Goal: Task Accomplishment & Management: Manage account settings

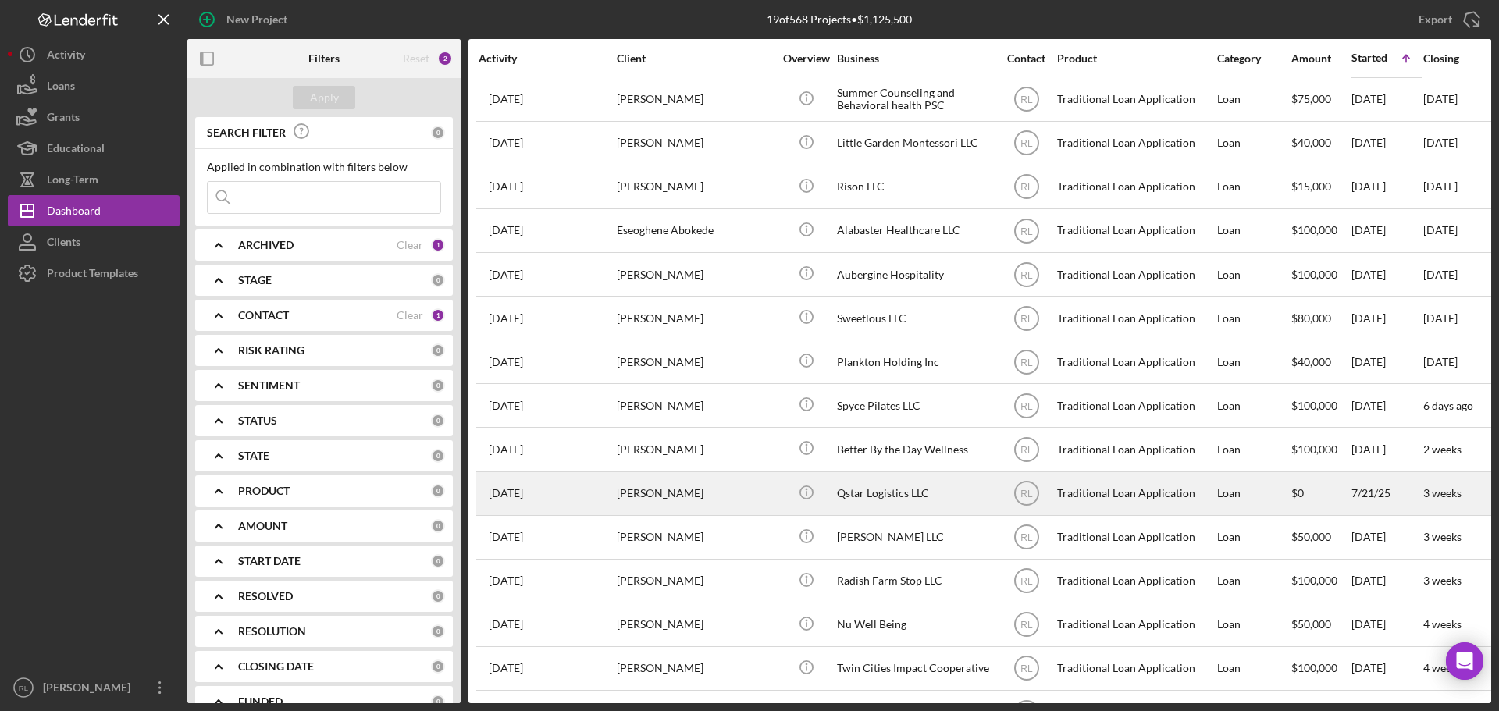
scroll to position [226, 0]
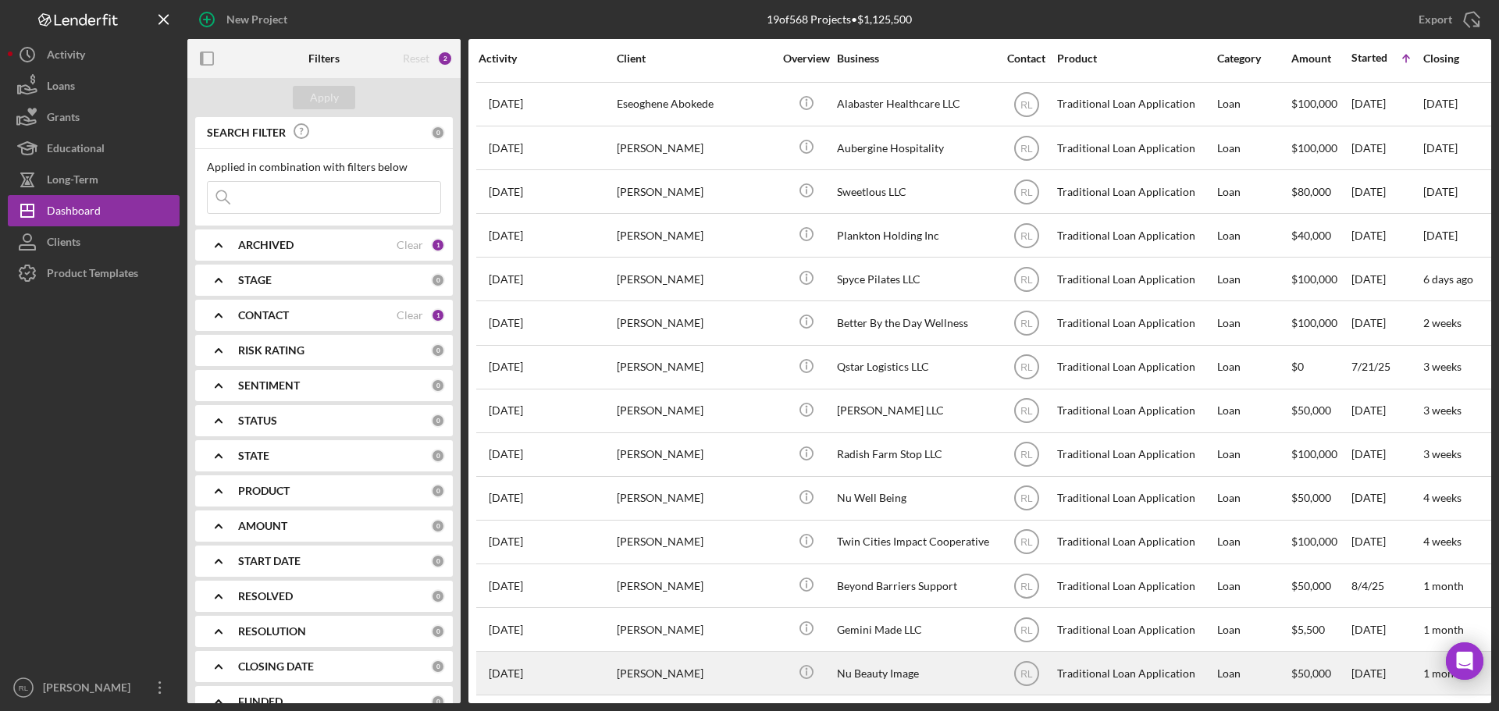
click at [738, 665] on div "[PERSON_NAME]" at bounding box center [695, 673] width 156 height 41
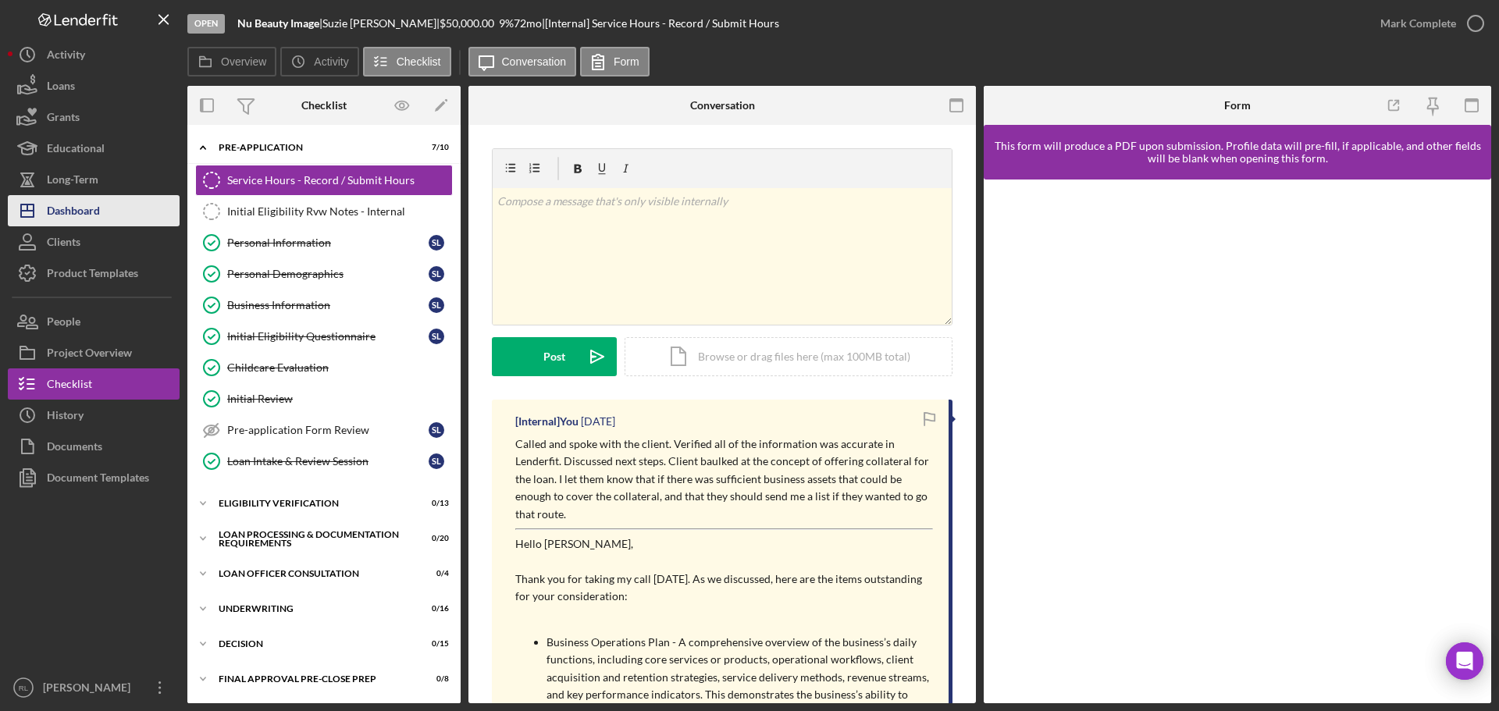
click at [105, 212] on button "Icon/Dashboard Dashboard" at bounding box center [94, 210] width 172 height 31
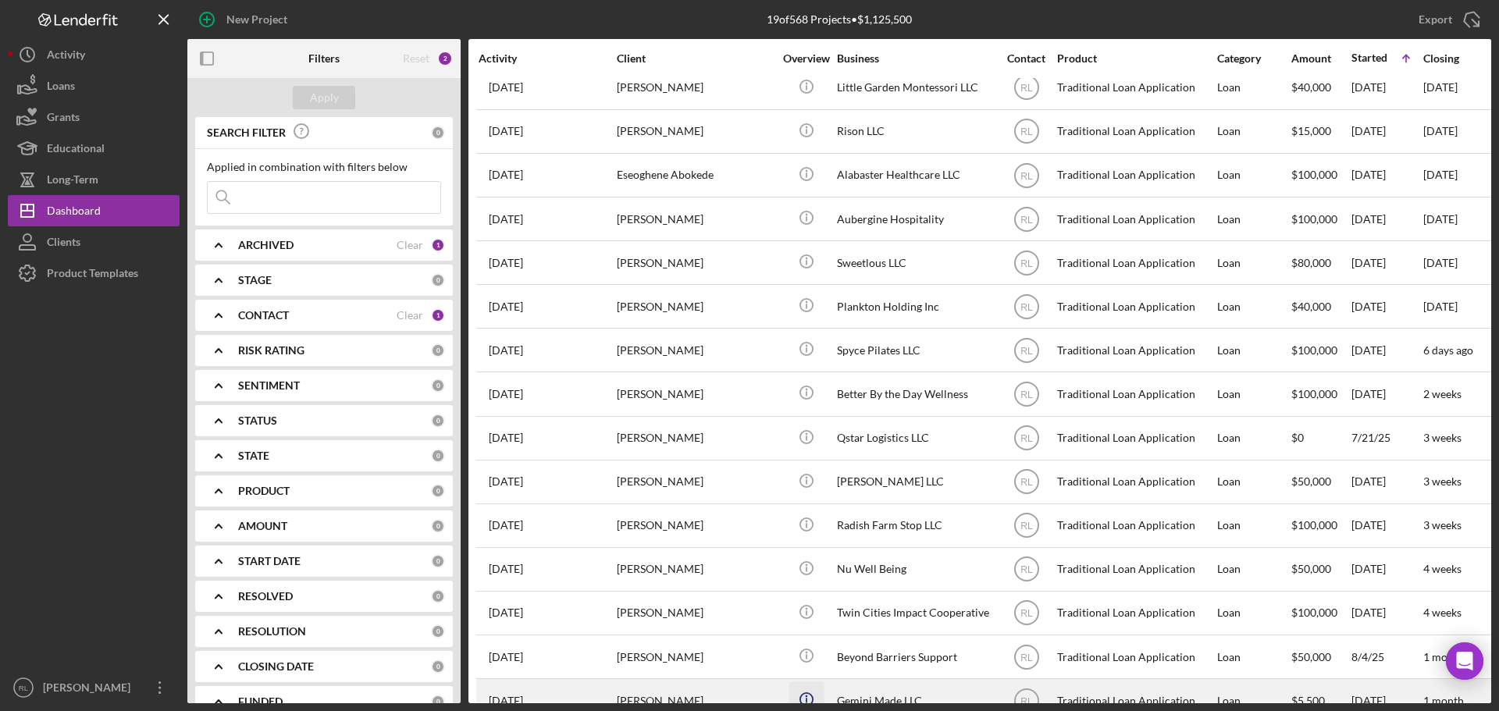
scroll to position [226, 0]
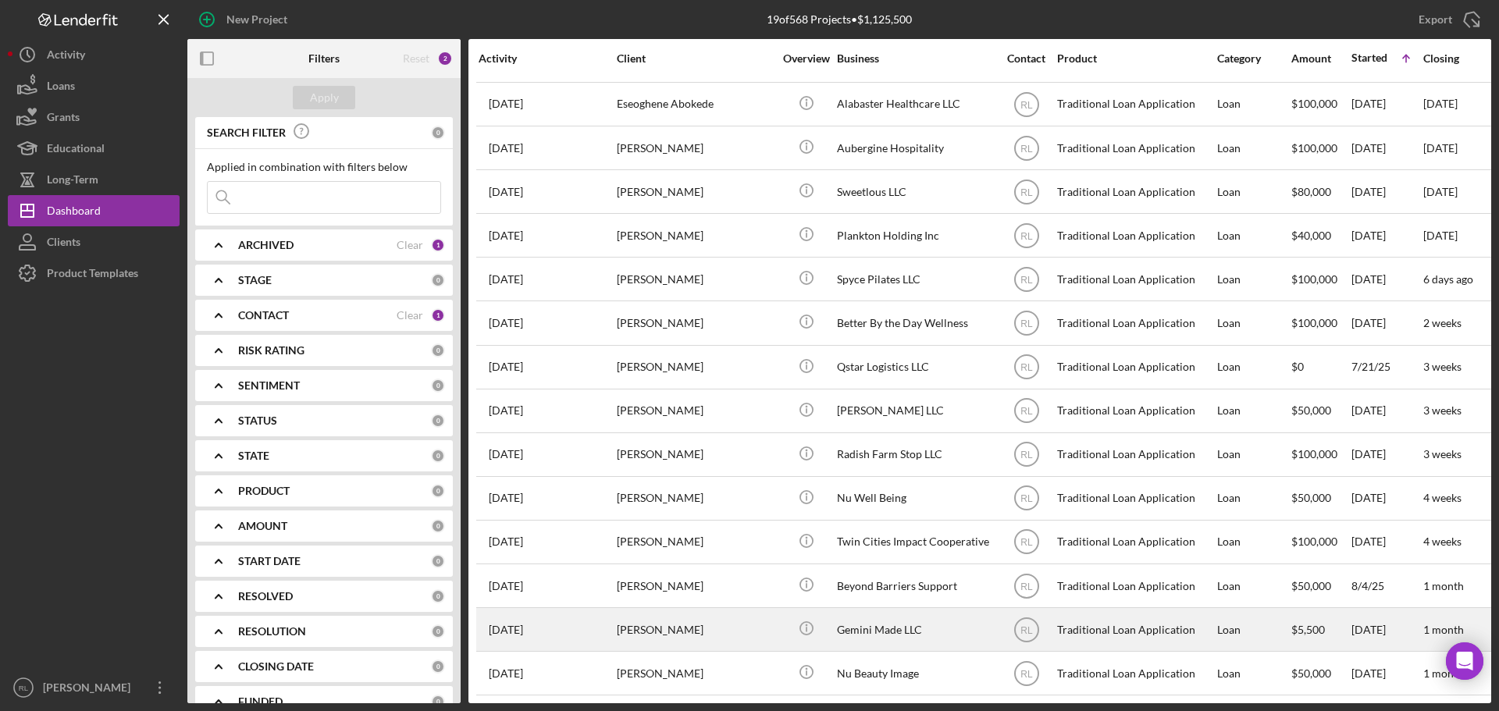
click at [763, 609] on div "[PERSON_NAME]" at bounding box center [695, 629] width 156 height 41
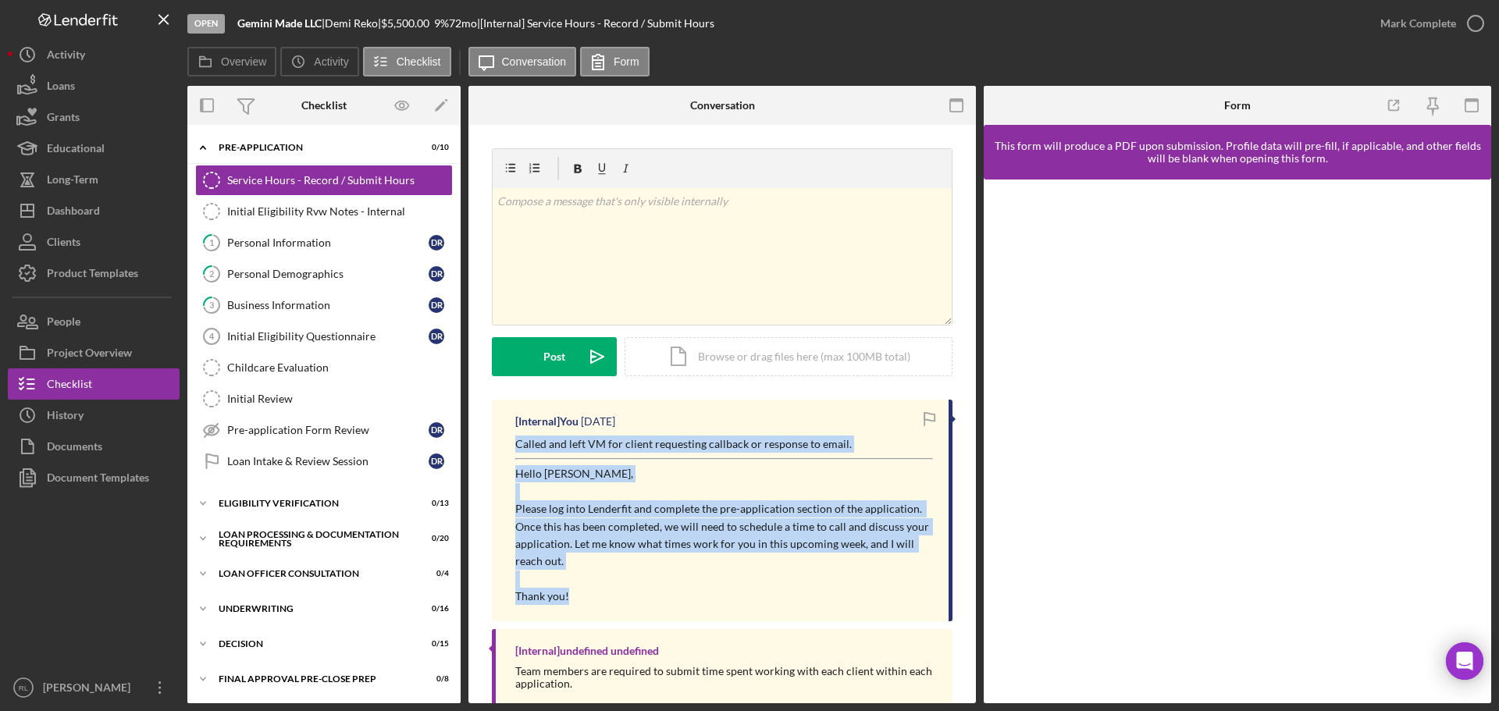
drag, startPoint x: 518, startPoint y: 445, endPoint x: 676, endPoint y: 592, distance: 215.9
click at [676, 592] on div "Called and left VM for client requesting callback or response to email. Hello […" at bounding box center [724, 521] width 418 height 170
click at [676, 592] on p "Thank you!" at bounding box center [724, 596] width 418 height 17
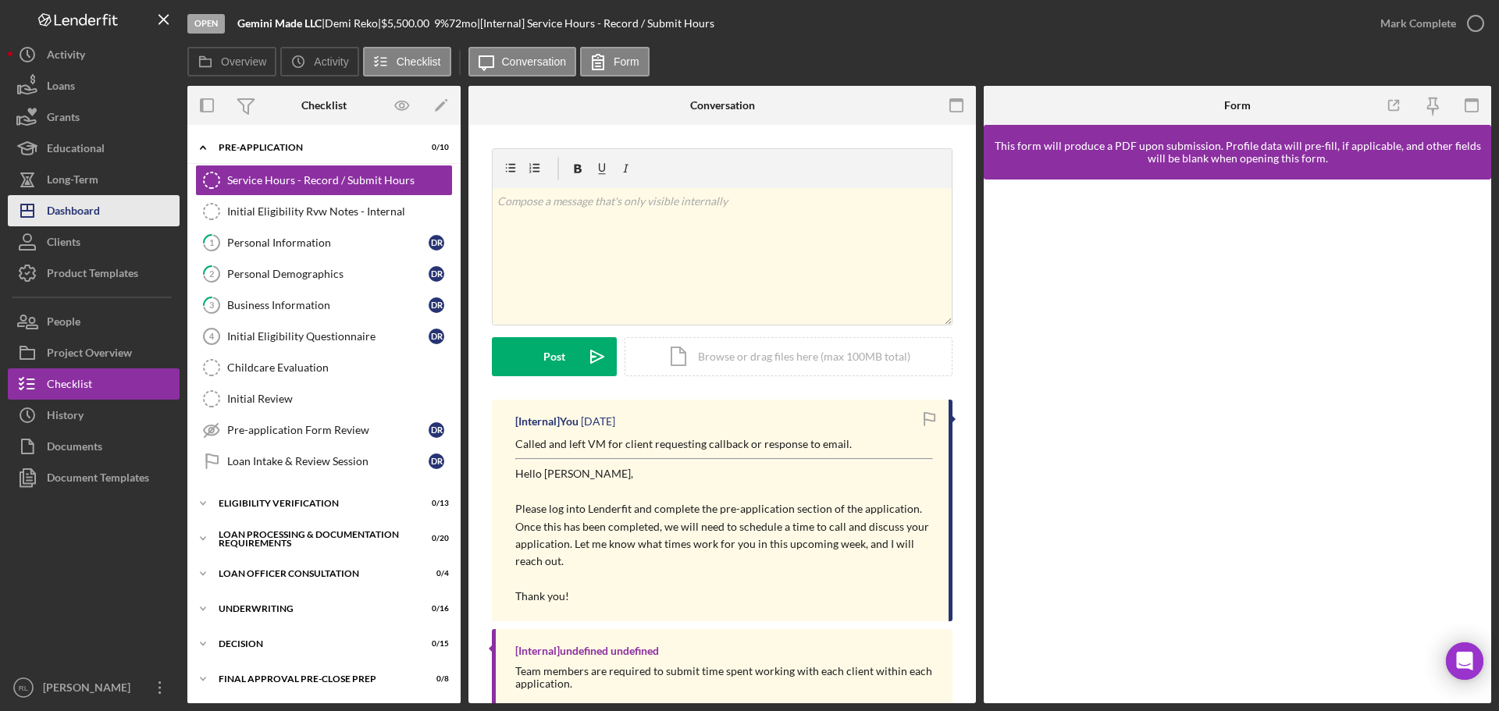
click at [129, 208] on button "Icon/Dashboard Dashboard" at bounding box center [94, 210] width 172 height 31
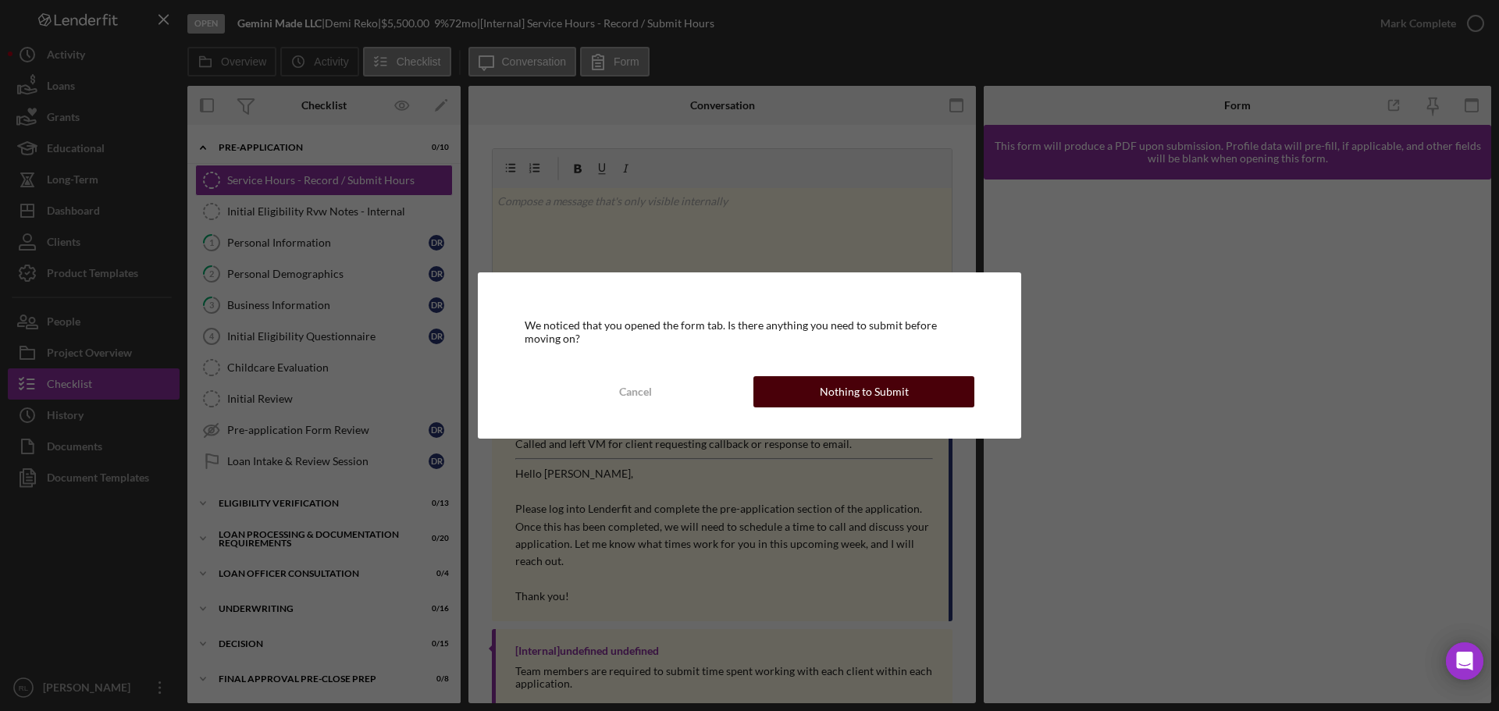
click at [795, 379] on button "Nothing to Submit" at bounding box center [863, 391] width 221 height 31
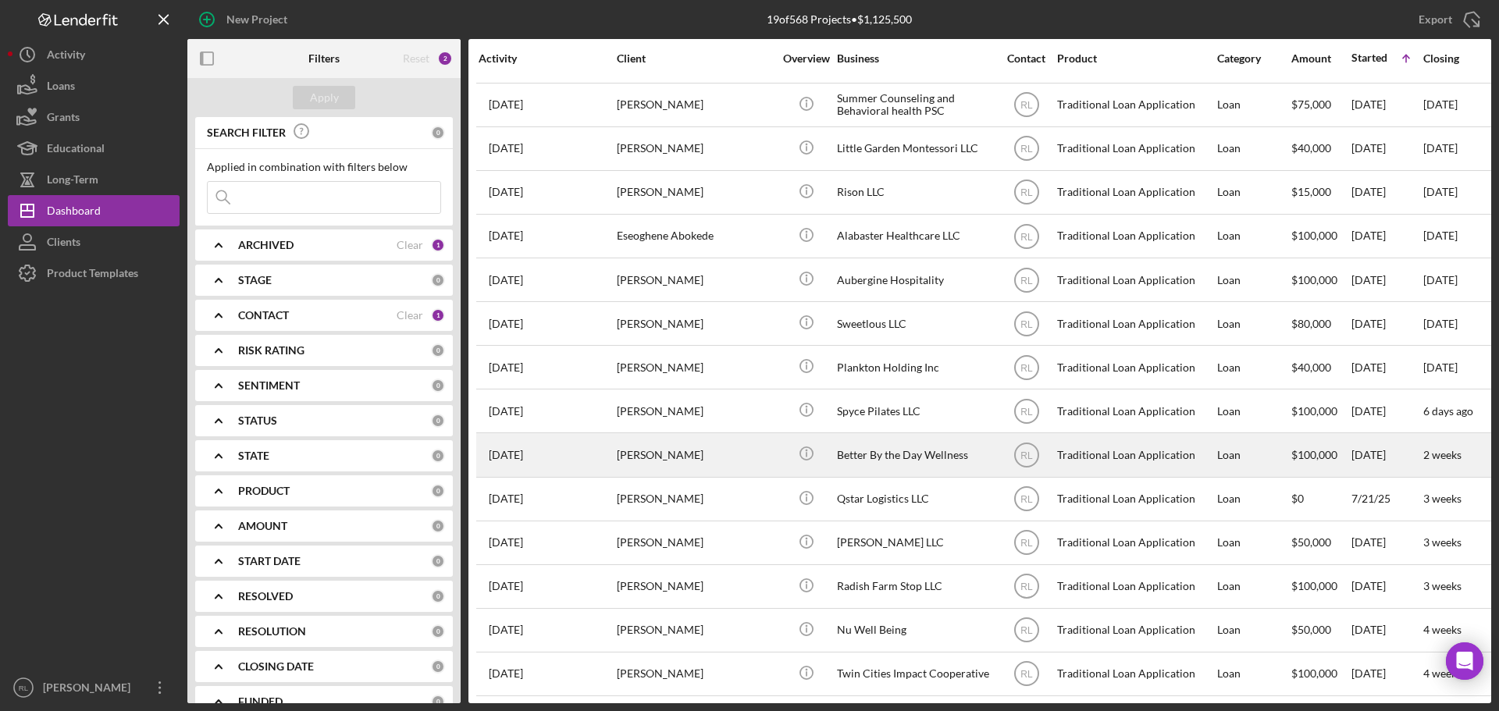
scroll to position [226, 0]
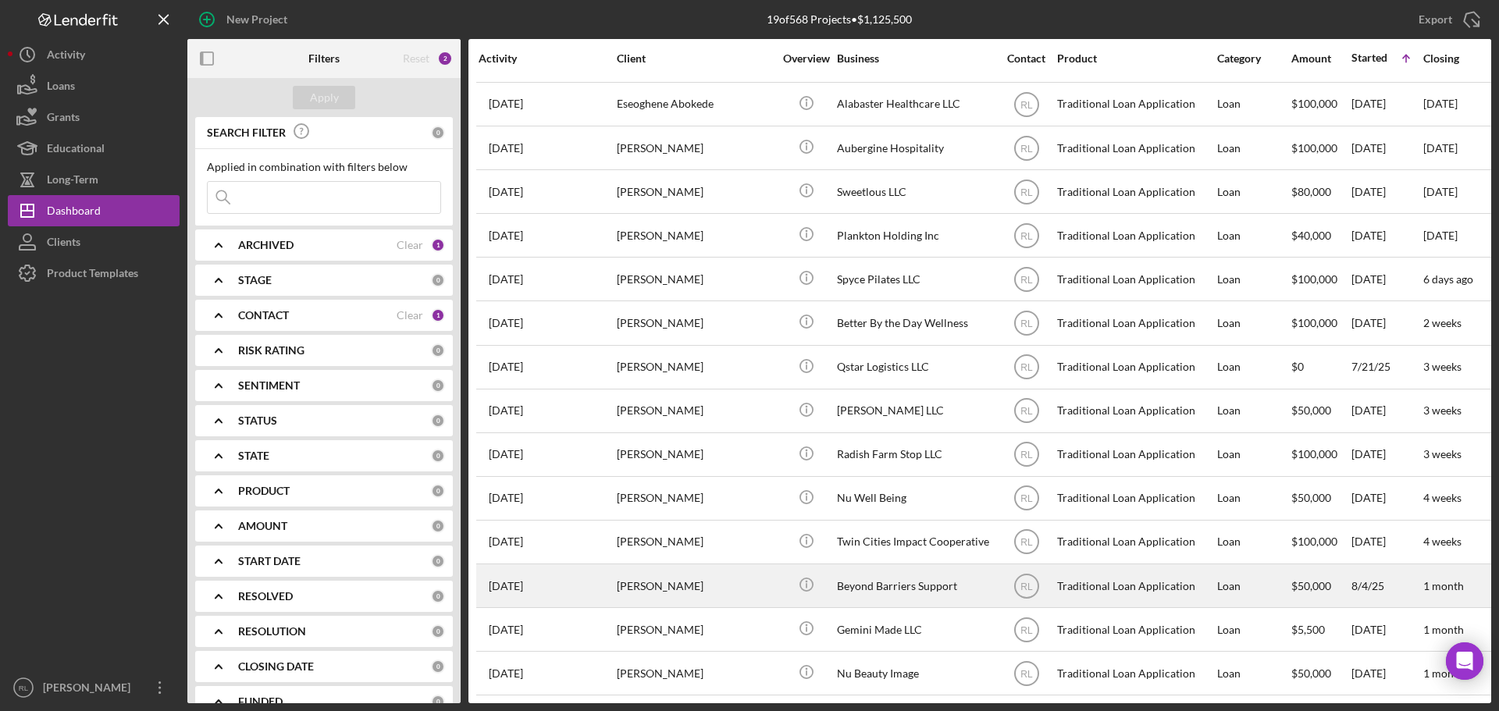
click at [728, 580] on div "[PERSON_NAME]" at bounding box center [695, 585] width 156 height 41
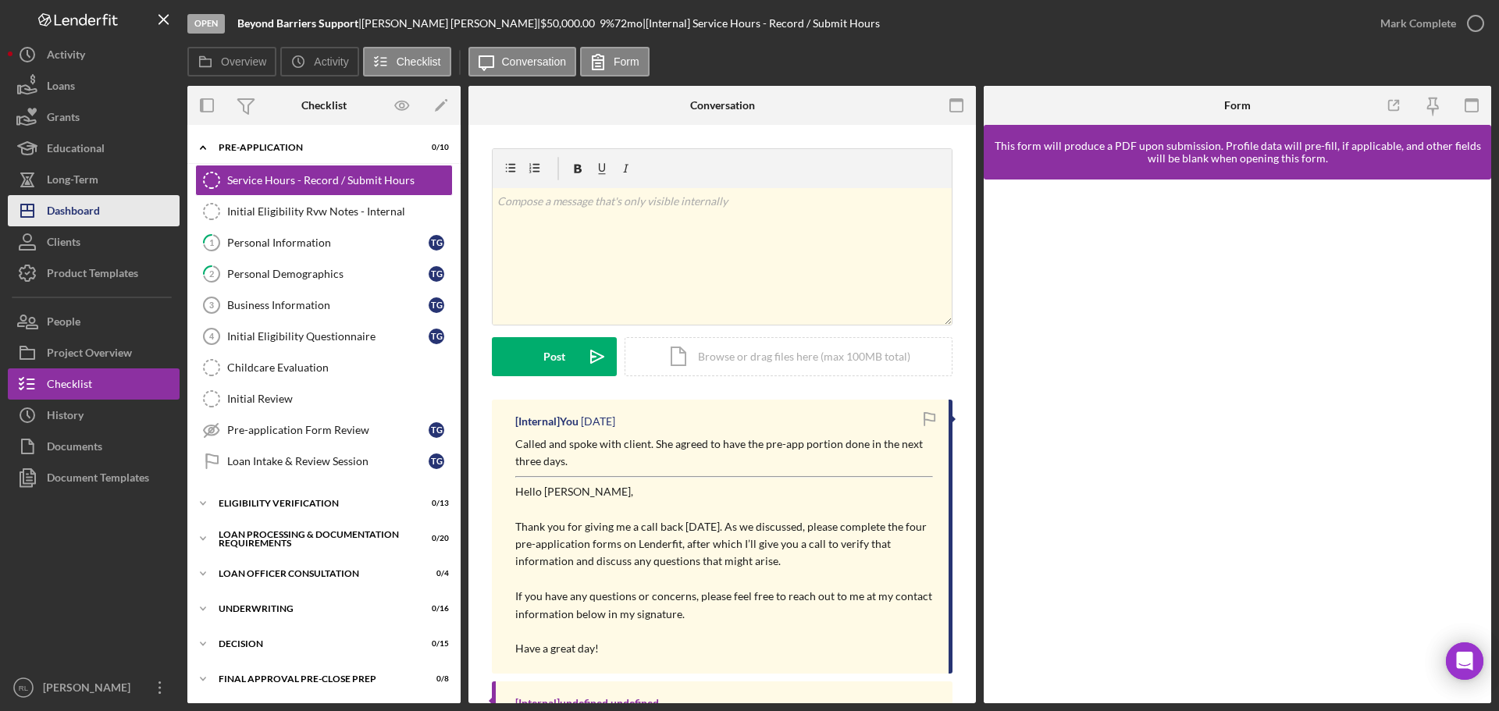
click at [81, 208] on div "Dashboard" at bounding box center [73, 212] width 53 height 35
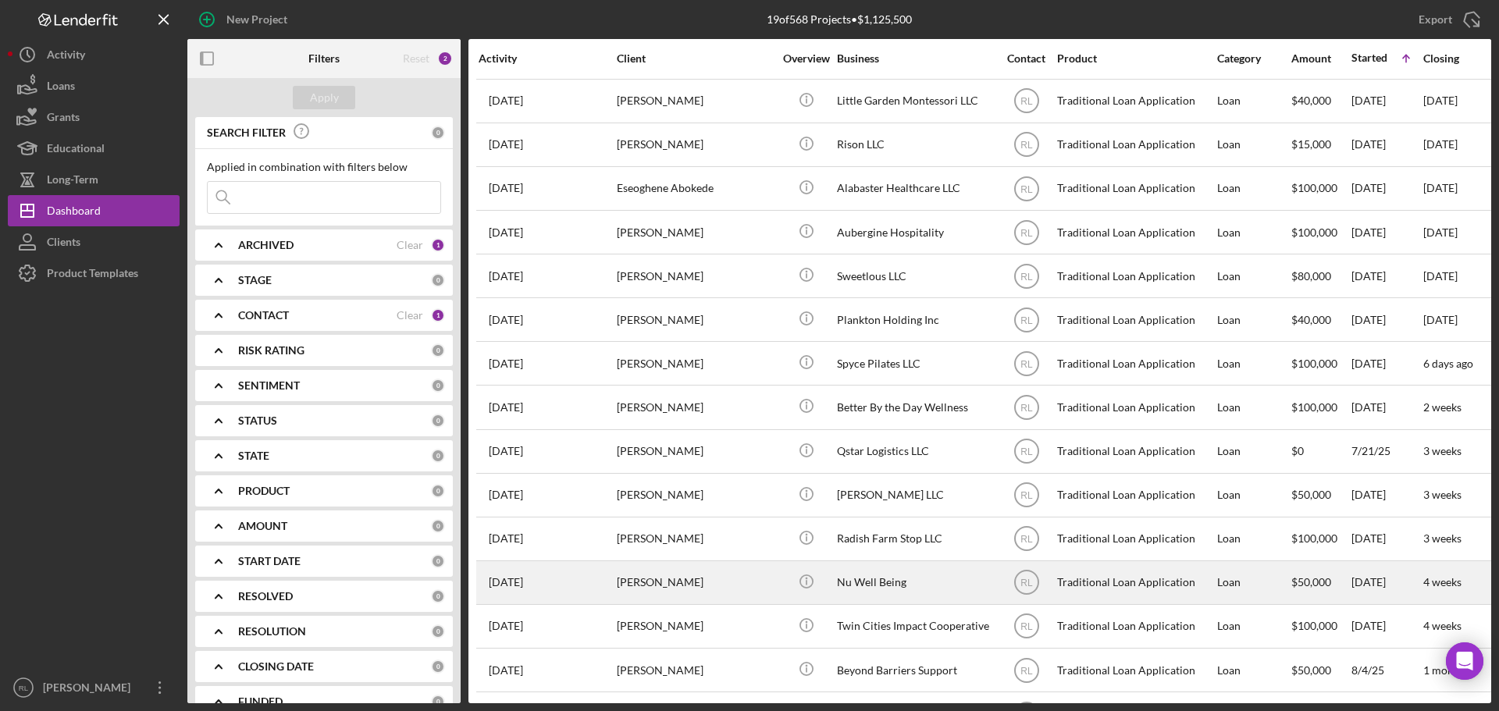
scroll to position [226, 0]
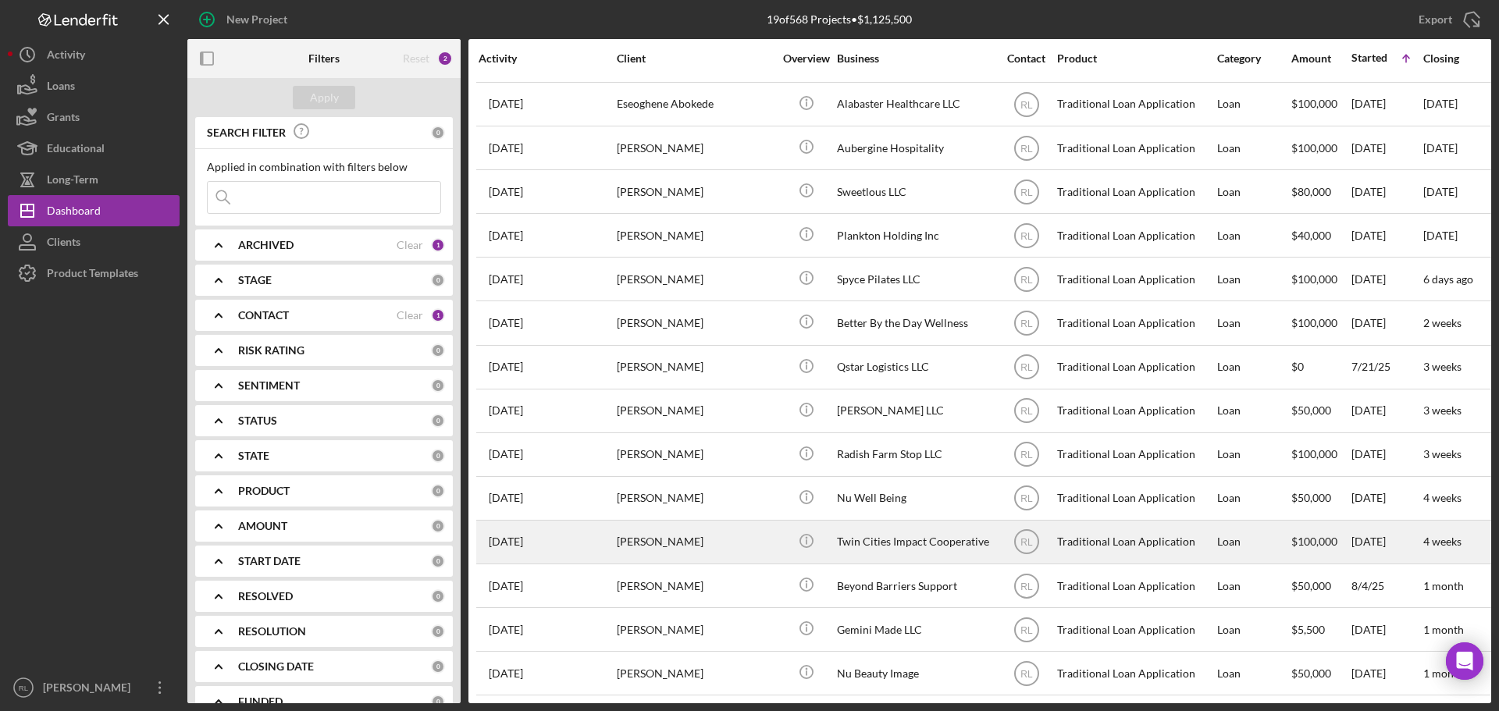
click at [751, 544] on div "[PERSON_NAME]" at bounding box center [695, 541] width 156 height 41
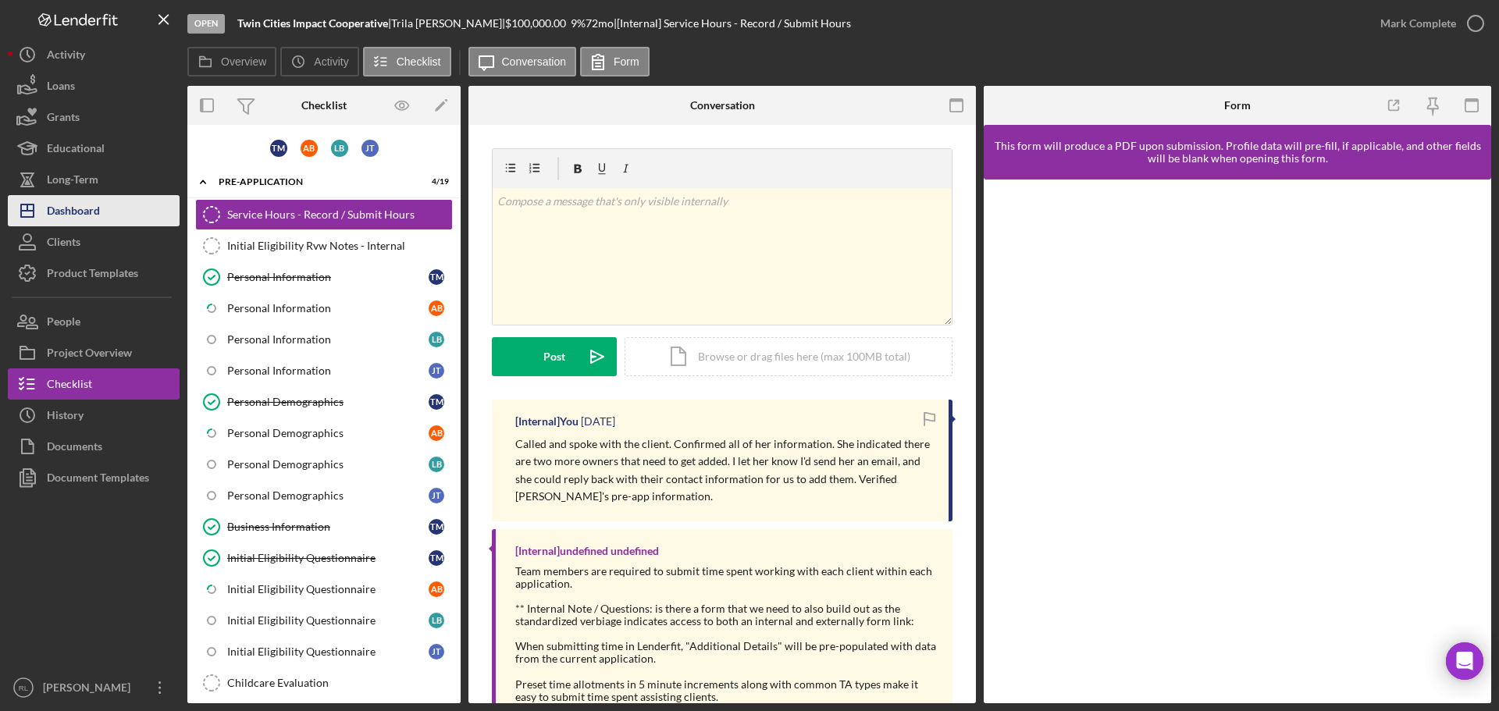
click at [60, 198] on div "Dashboard" at bounding box center [73, 212] width 53 height 35
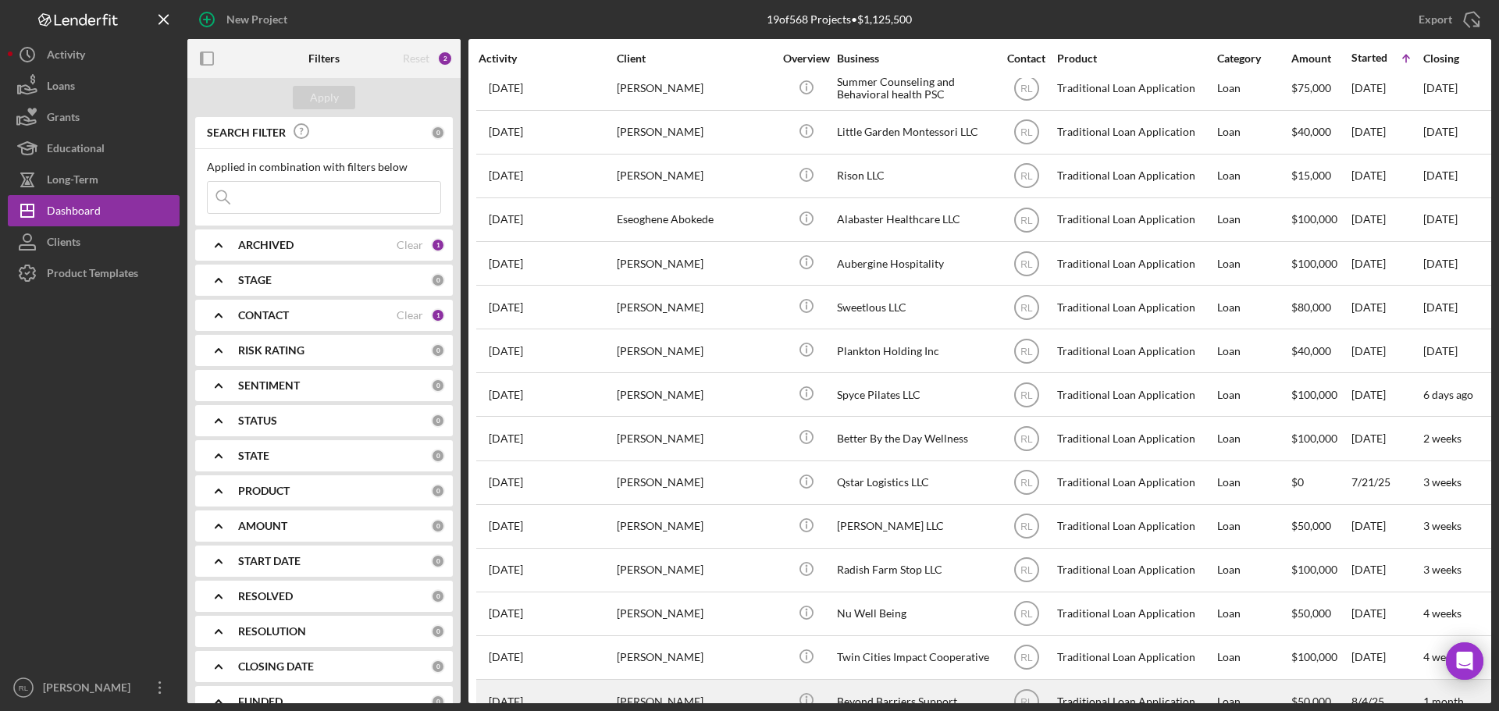
scroll to position [226, 0]
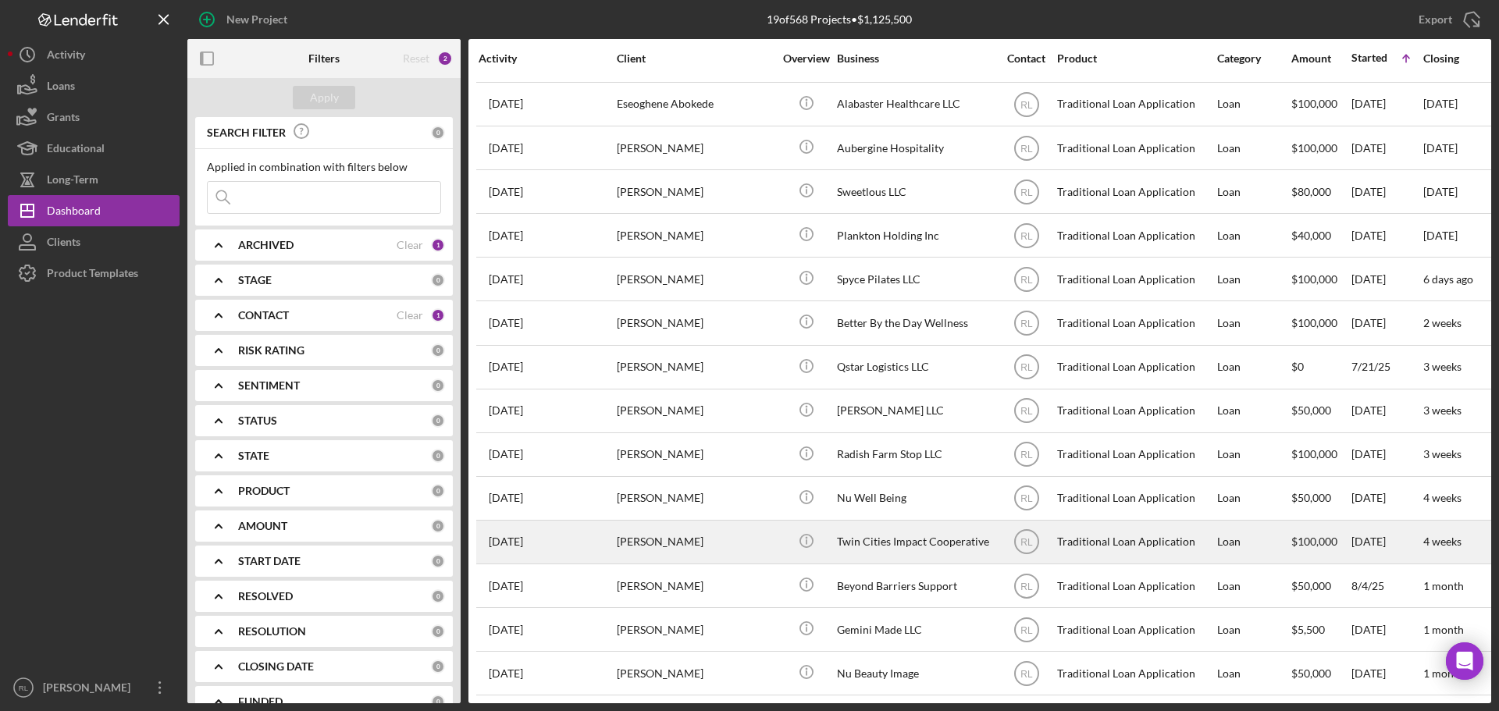
click at [742, 521] on div "[PERSON_NAME]" at bounding box center [695, 541] width 156 height 41
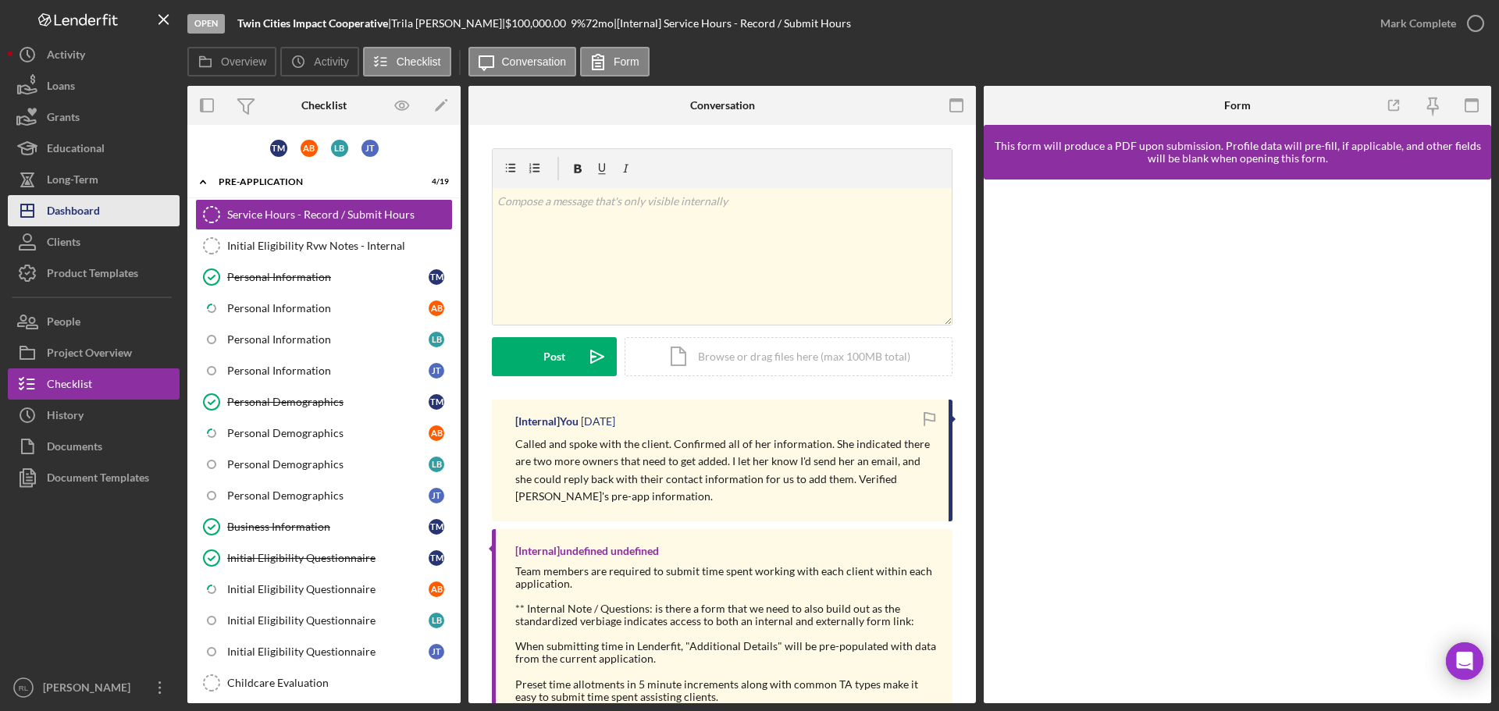
click at [84, 215] on div "Dashboard" at bounding box center [73, 212] width 53 height 35
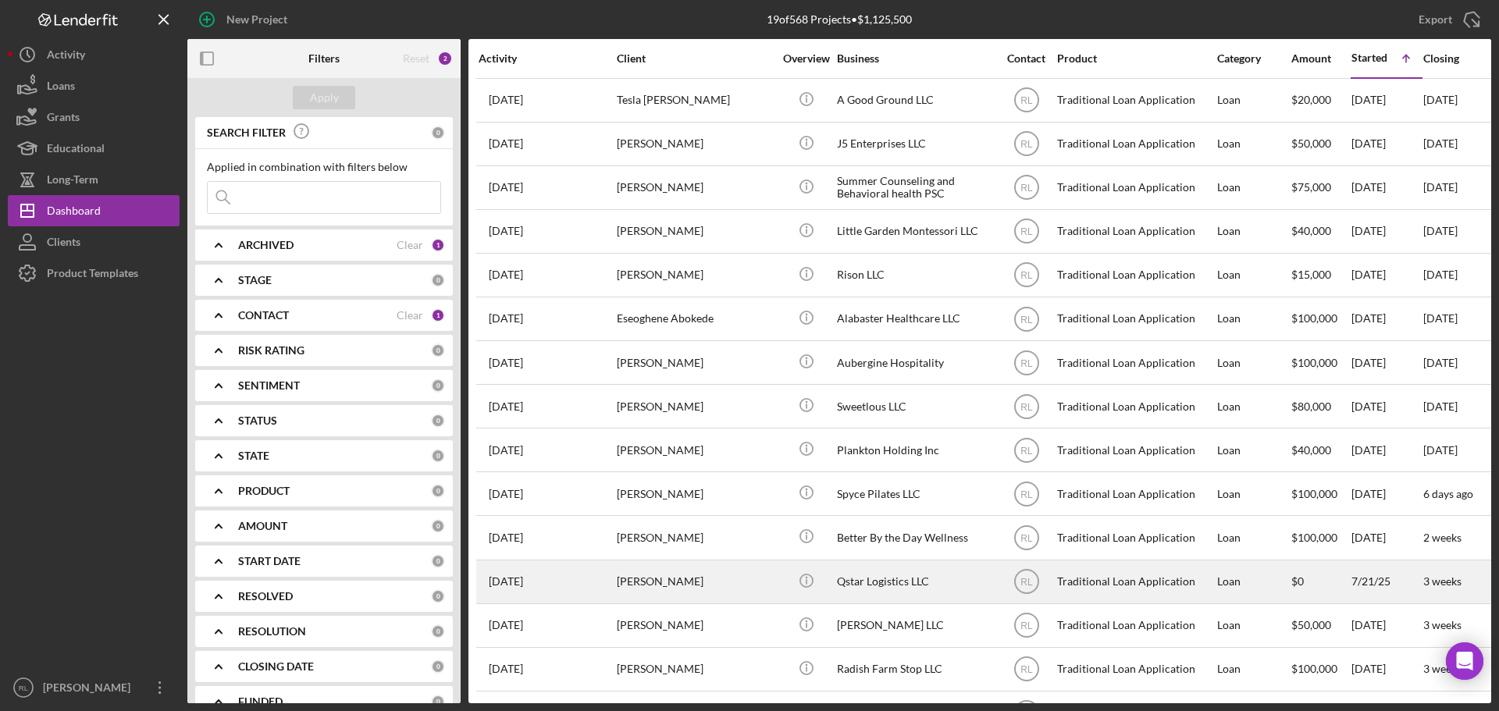
scroll to position [226, 0]
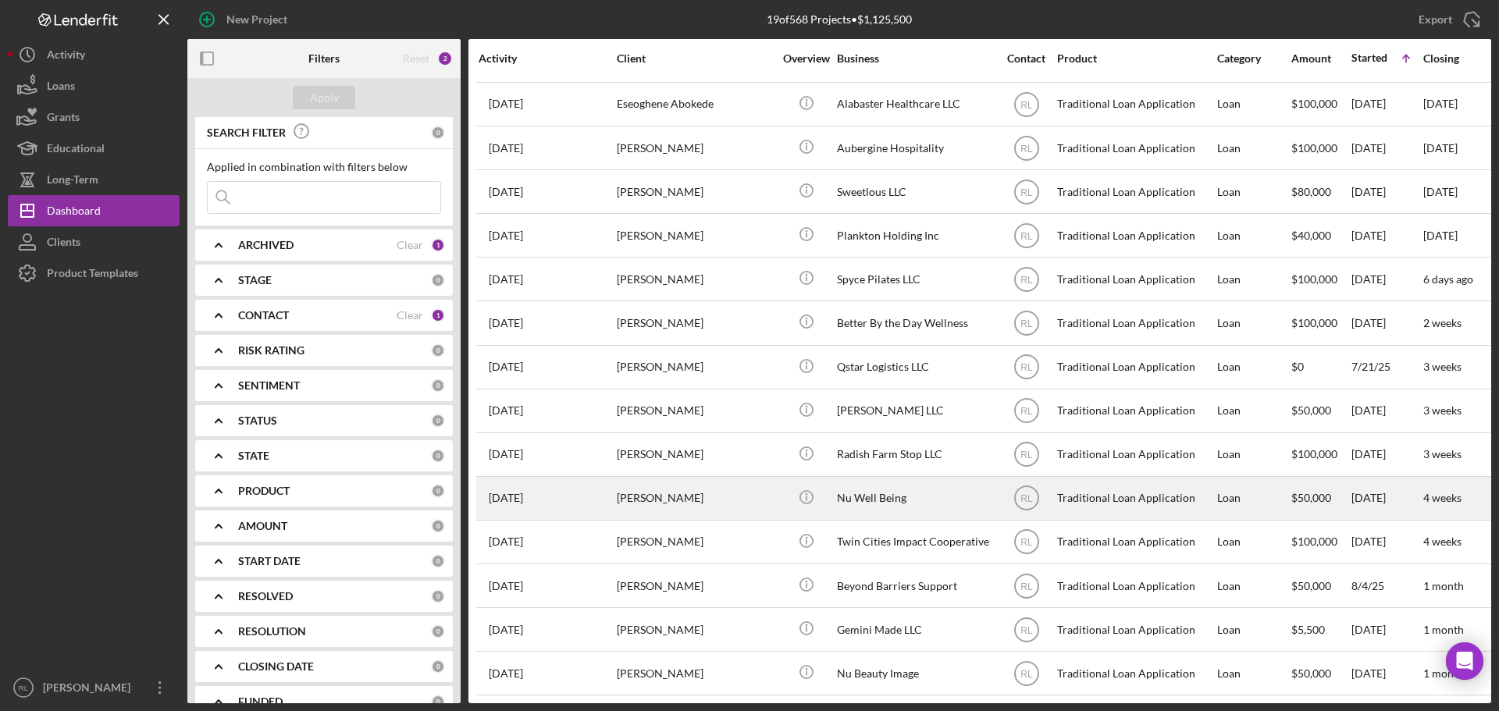
click at [741, 491] on div "[PERSON_NAME]" at bounding box center [695, 498] width 156 height 41
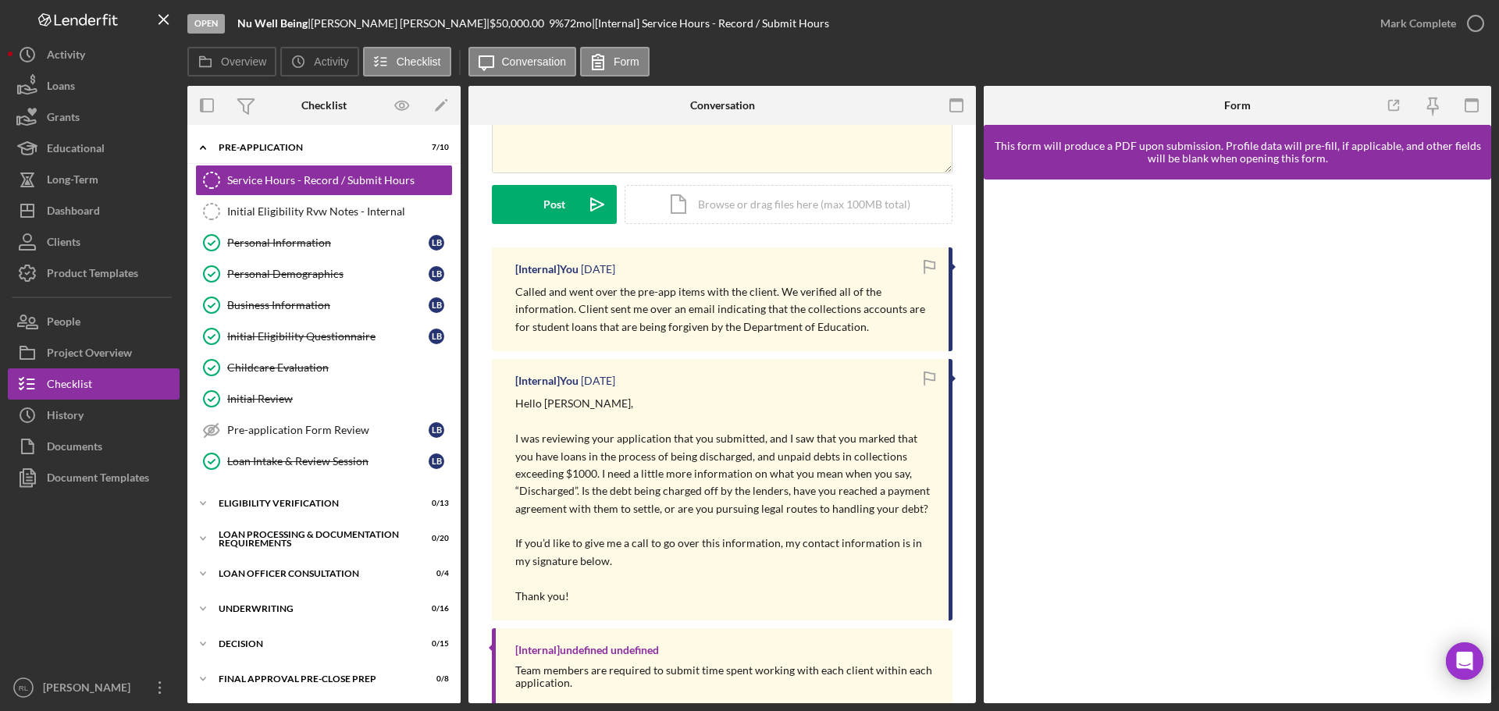
scroll to position [156, 0]
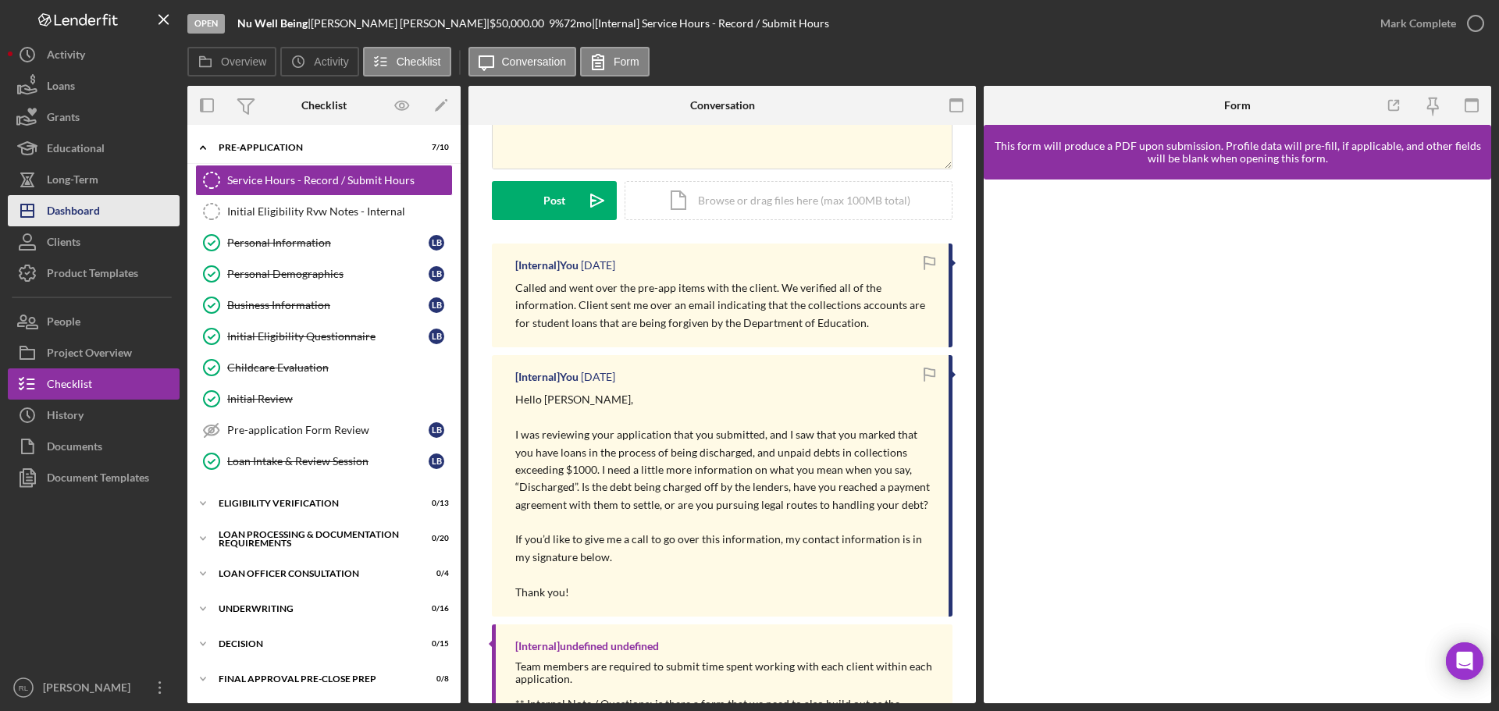
click at [91, 212] on div "Dashboard" at bounding box center [73, 212] width 53 height 35
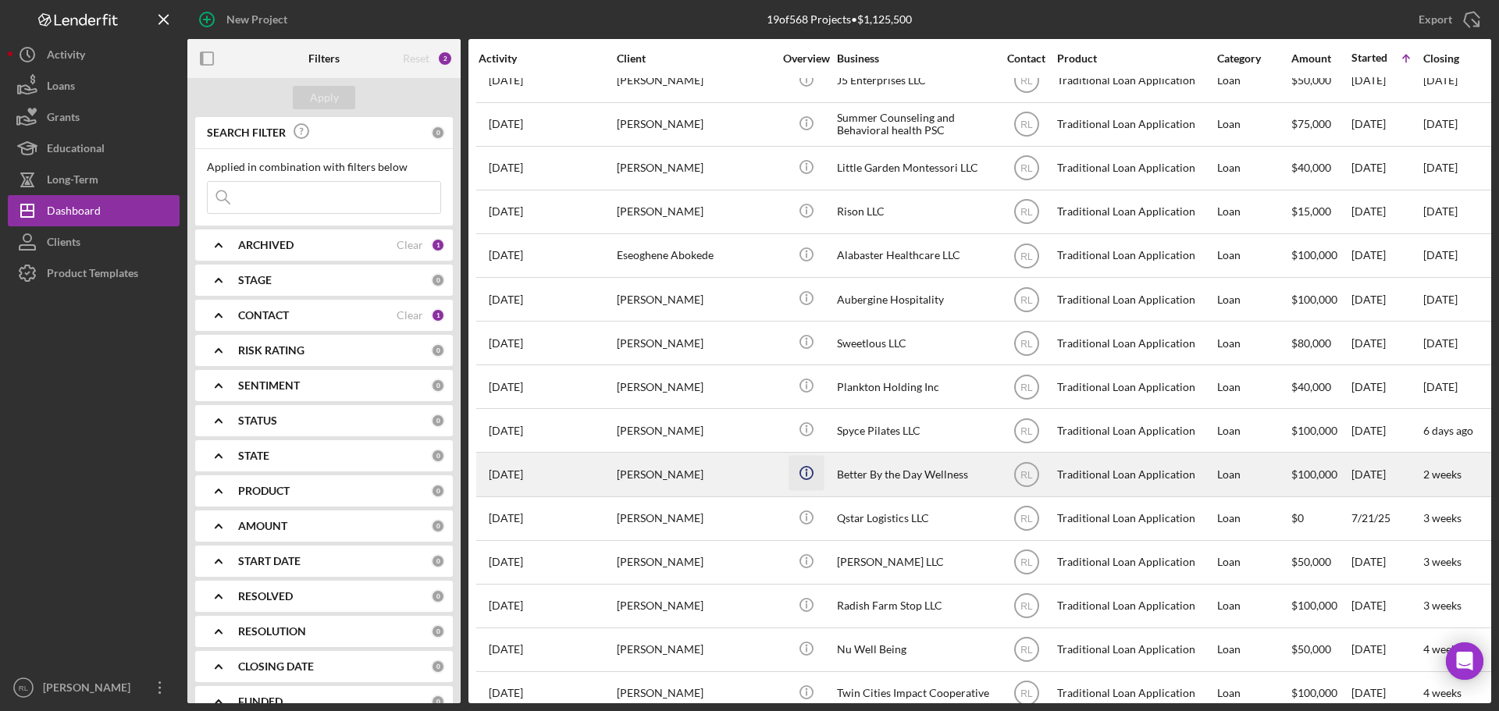
scroll to position [226, 0]
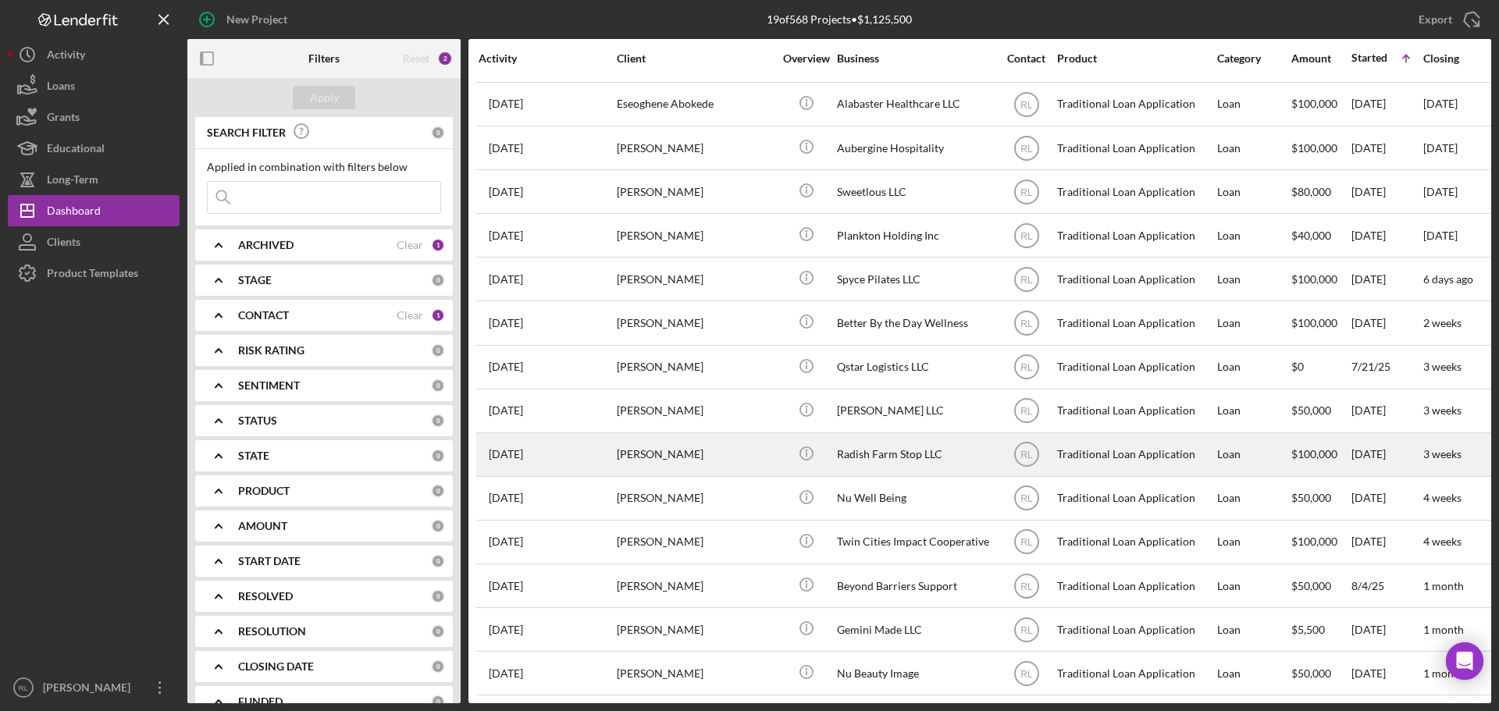
click at [743, 443] on div "[PERSON_NAME]" at bounding box center [695, 454] width 156 height 41
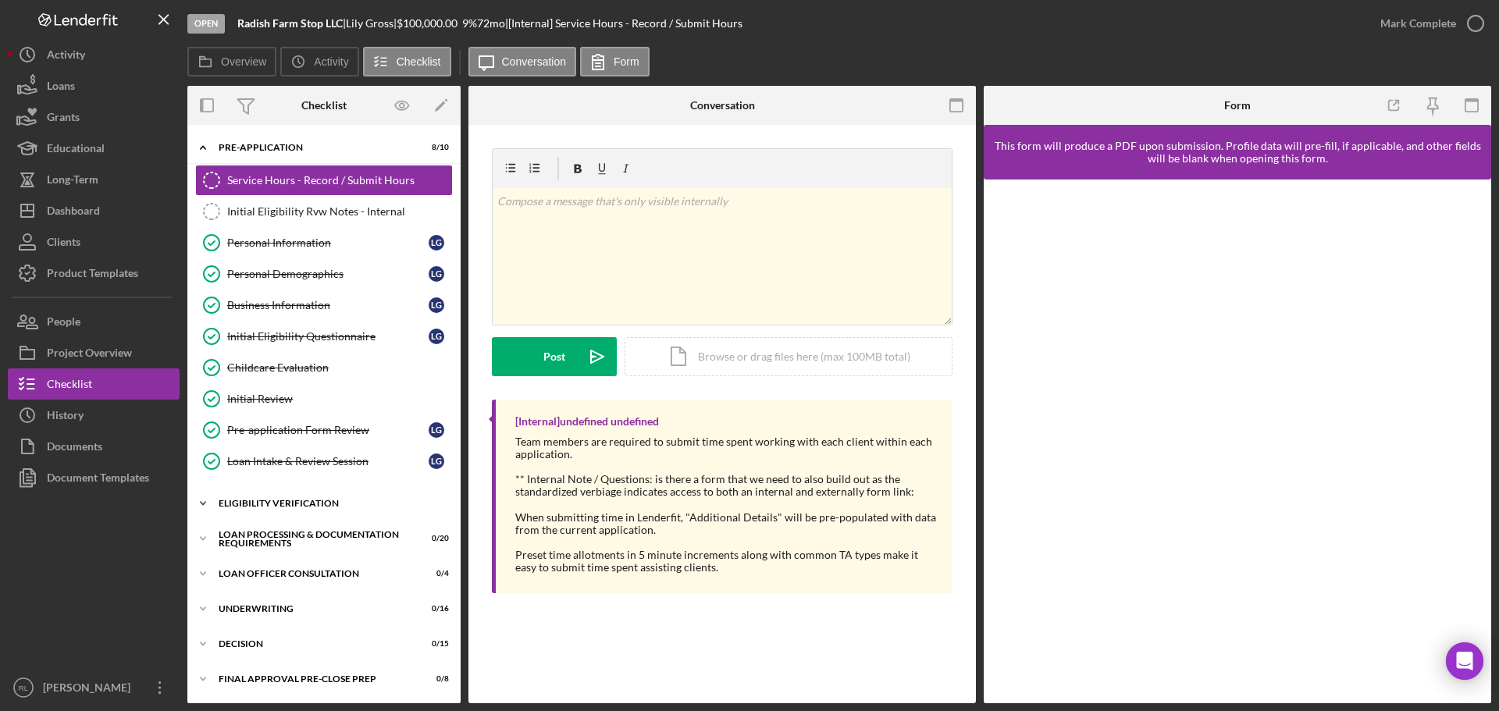
click at [283, 498] on div "Icon/Expander Eligibility Verification 0 / 13" at bounding box center [323, 503] width 273 height 31
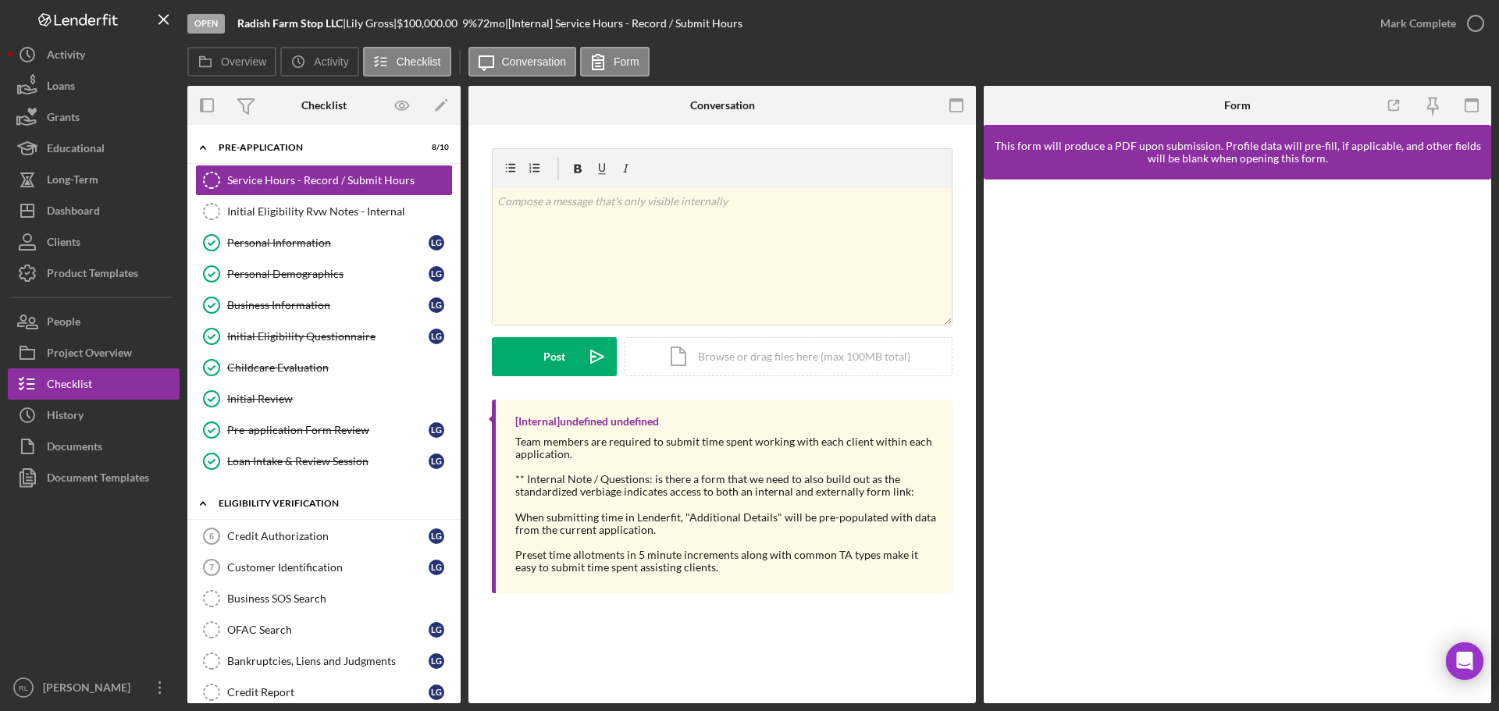
click at [297, 502] on div "Eligibility Verification" at bounding box center [330, 503] width 222 height 9
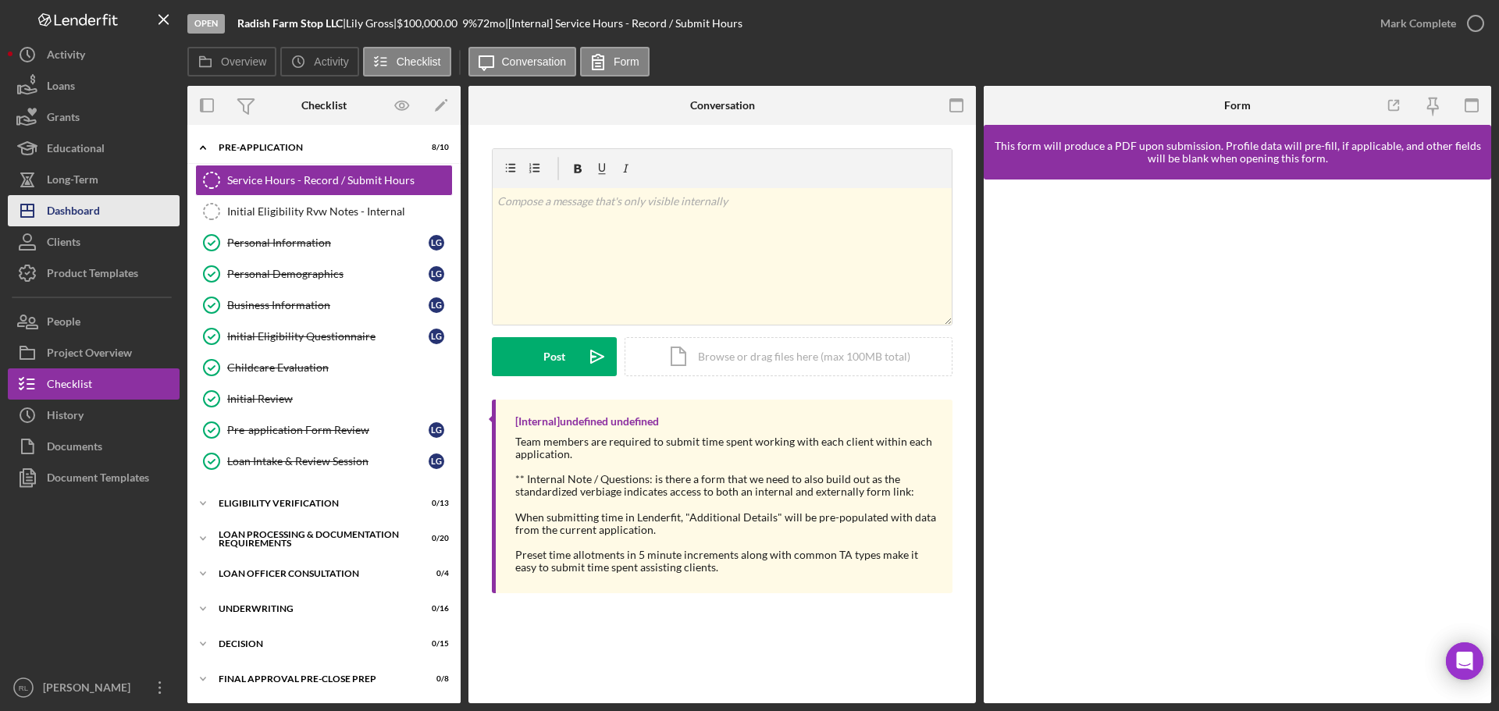
click at [106, 208] on button "Icon/Dashboard Dashboard" at bounding box center [94, 210] width 172 height 31
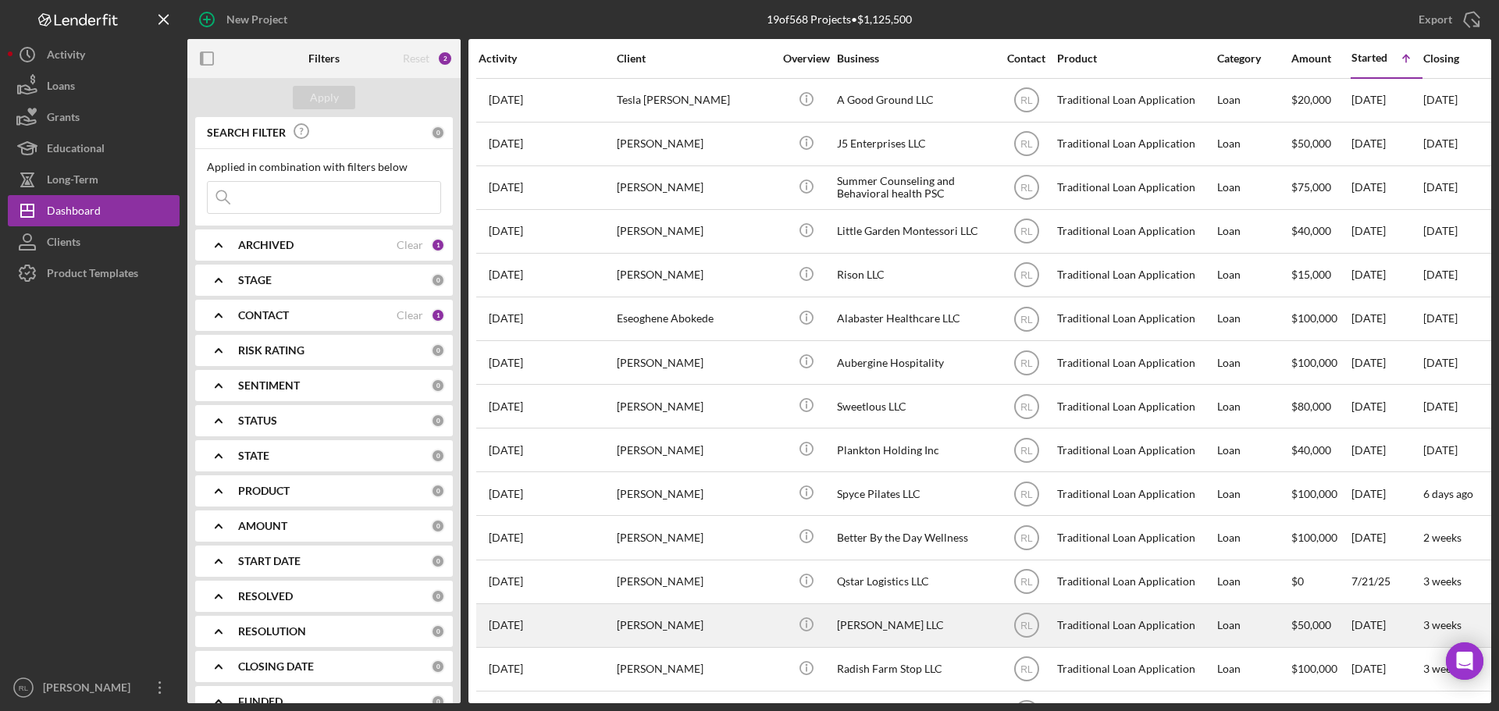
scroll to position [226, 0]
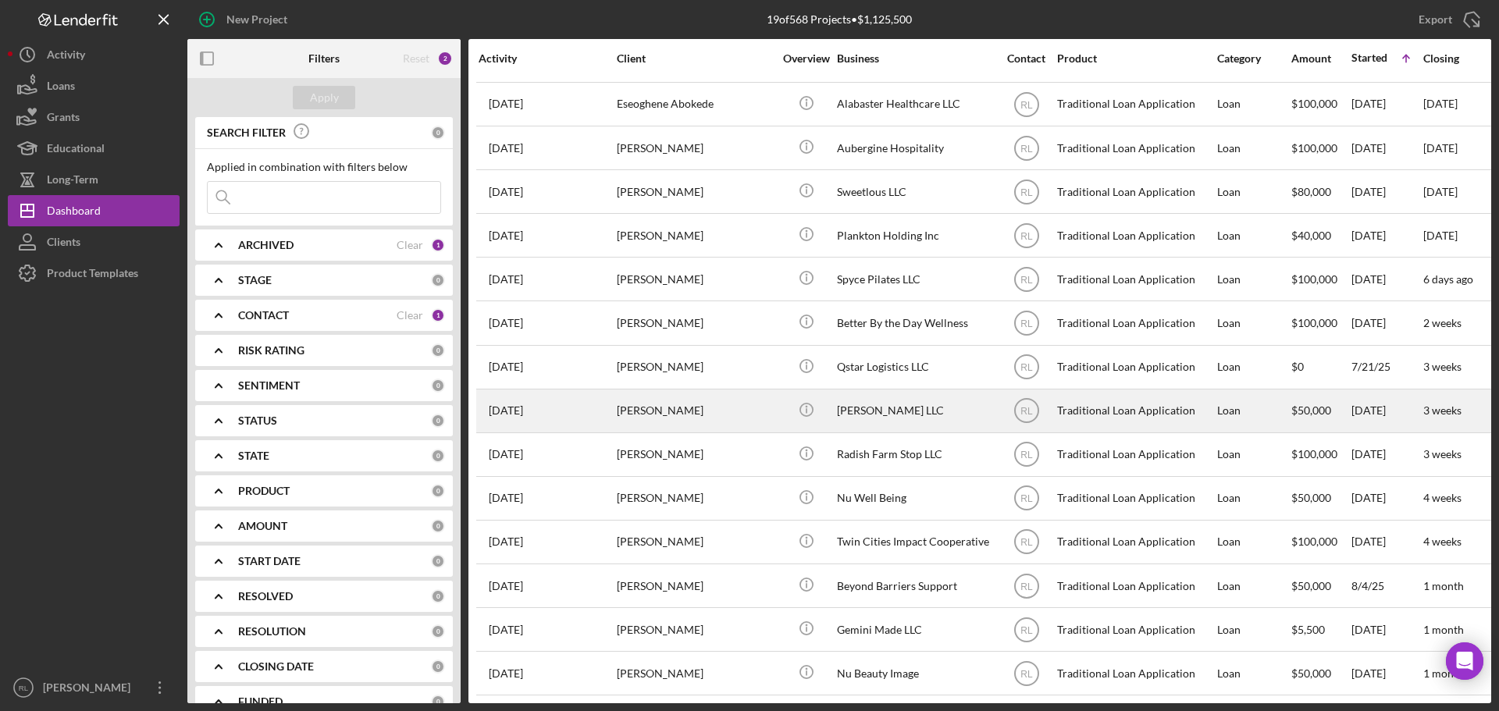
click at [751, 399] on div "[PERSON_NAME]" at bounding box center [695, 410] width 156 height 41
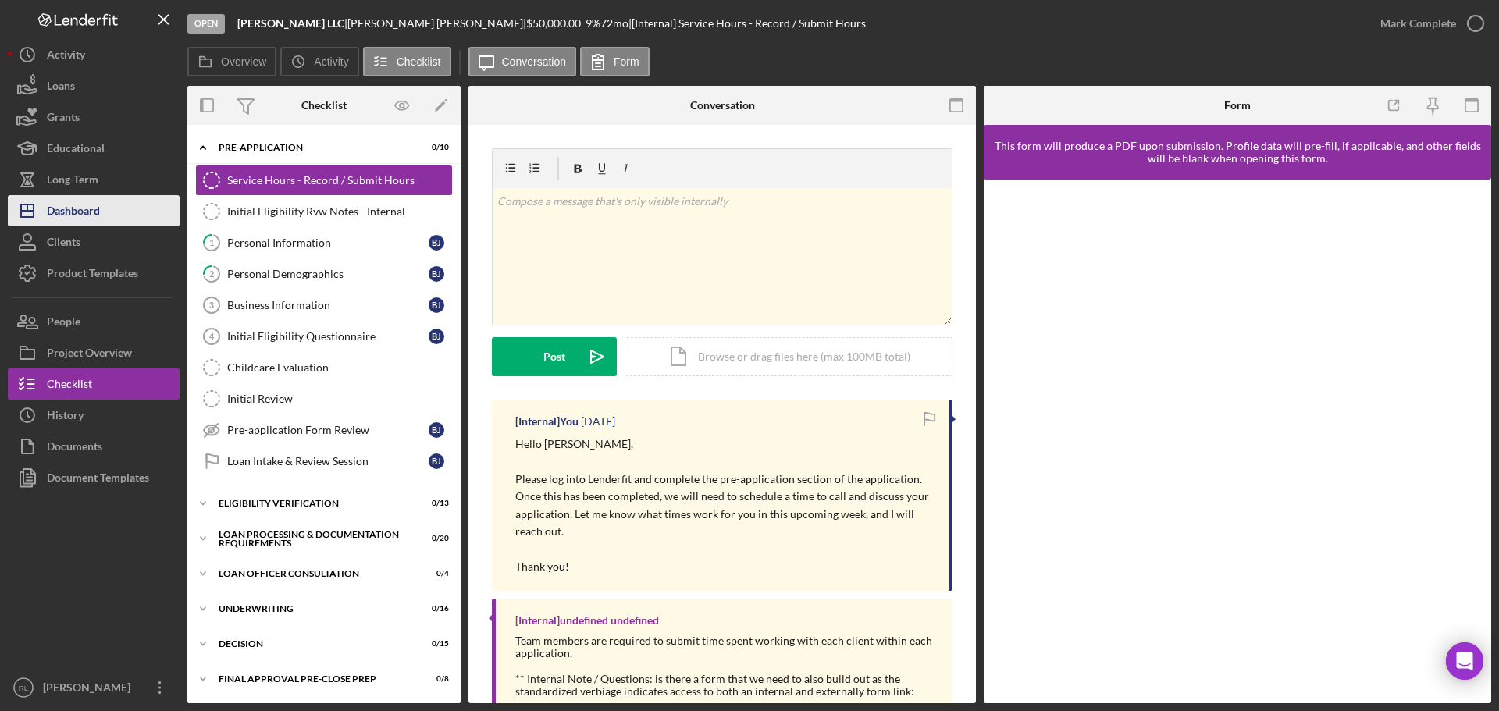
click at [38, 225] on icon "Icon/Dashboard" at bounding box center [27, 210] width 39 height 39
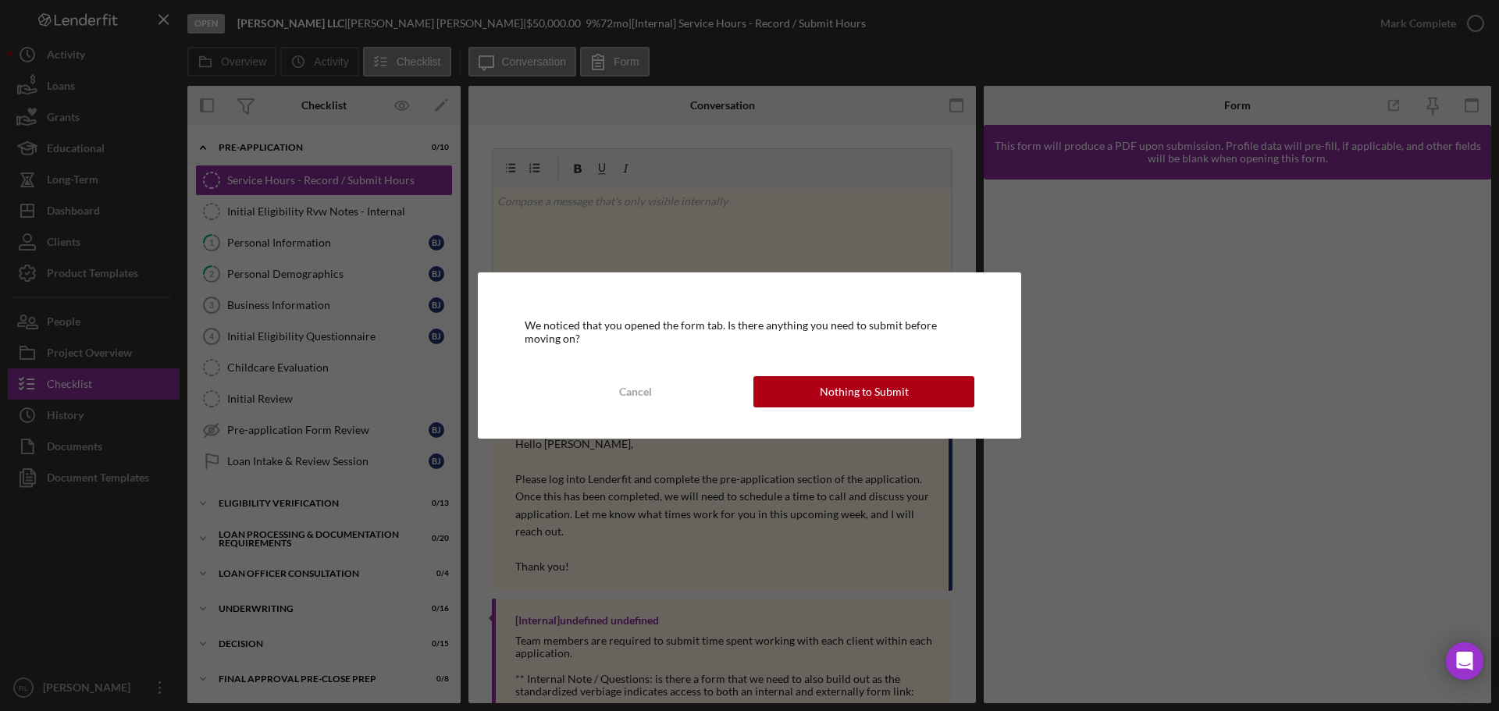
click at [847, 396] on div "Nothing to Submit" at bounding box center [864, 391] width 89 height 31
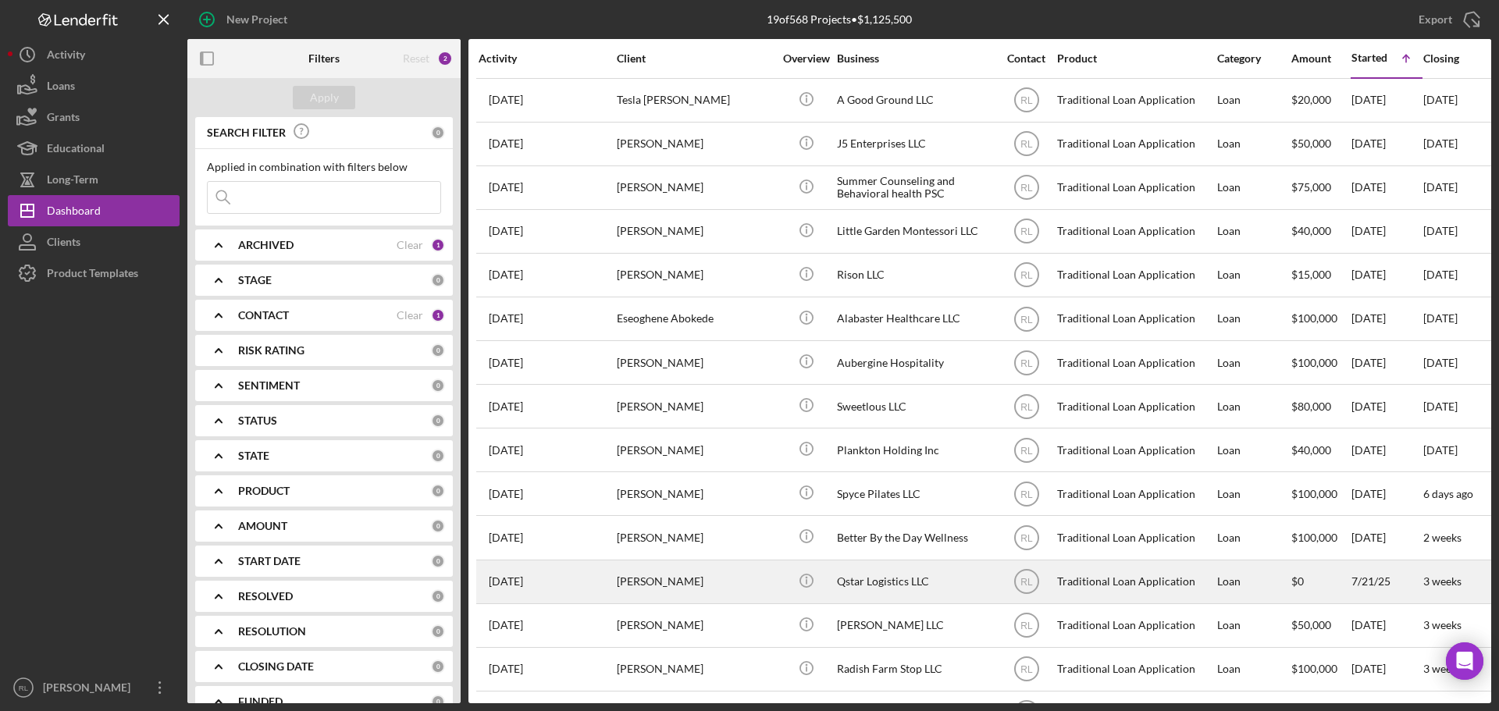
click at [735, 586] on div "[PERSON_NAME]" at bounding box center [695, 581] width 156 height 41
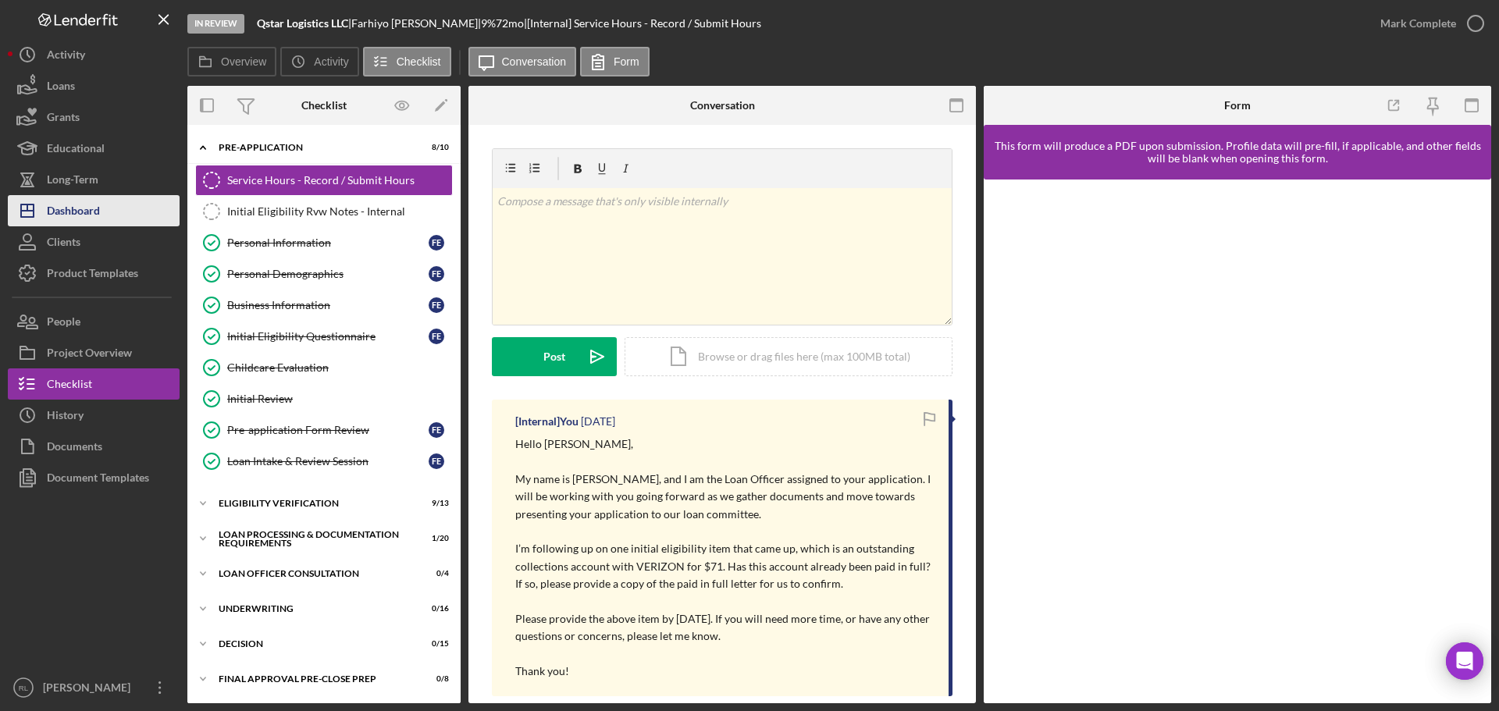
click at [98, 205] on div "Dashboard" at bounding box center [73, 212] width 53 height 35
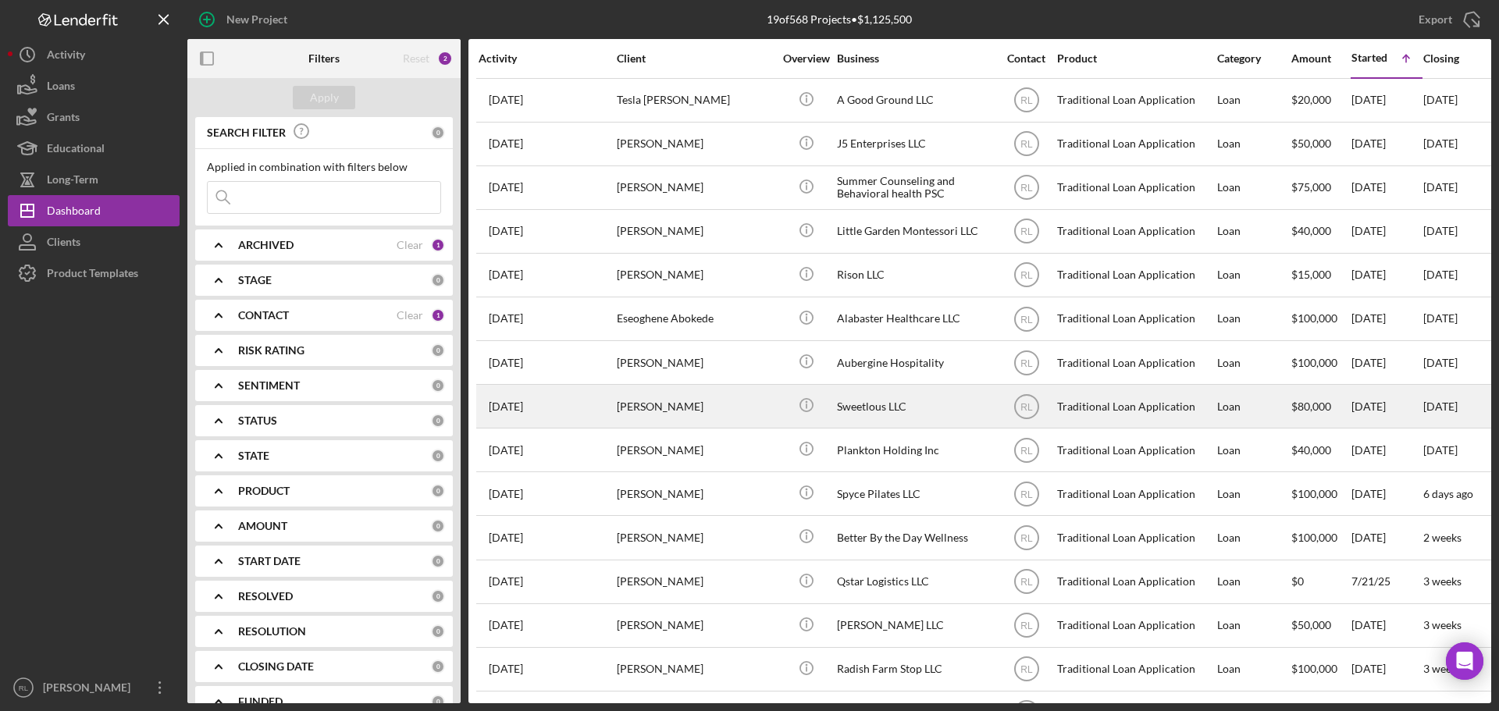
click at [752, 414] on div "[PERSON_NAME]" at bounding box center [695, 406] width 156 height 41
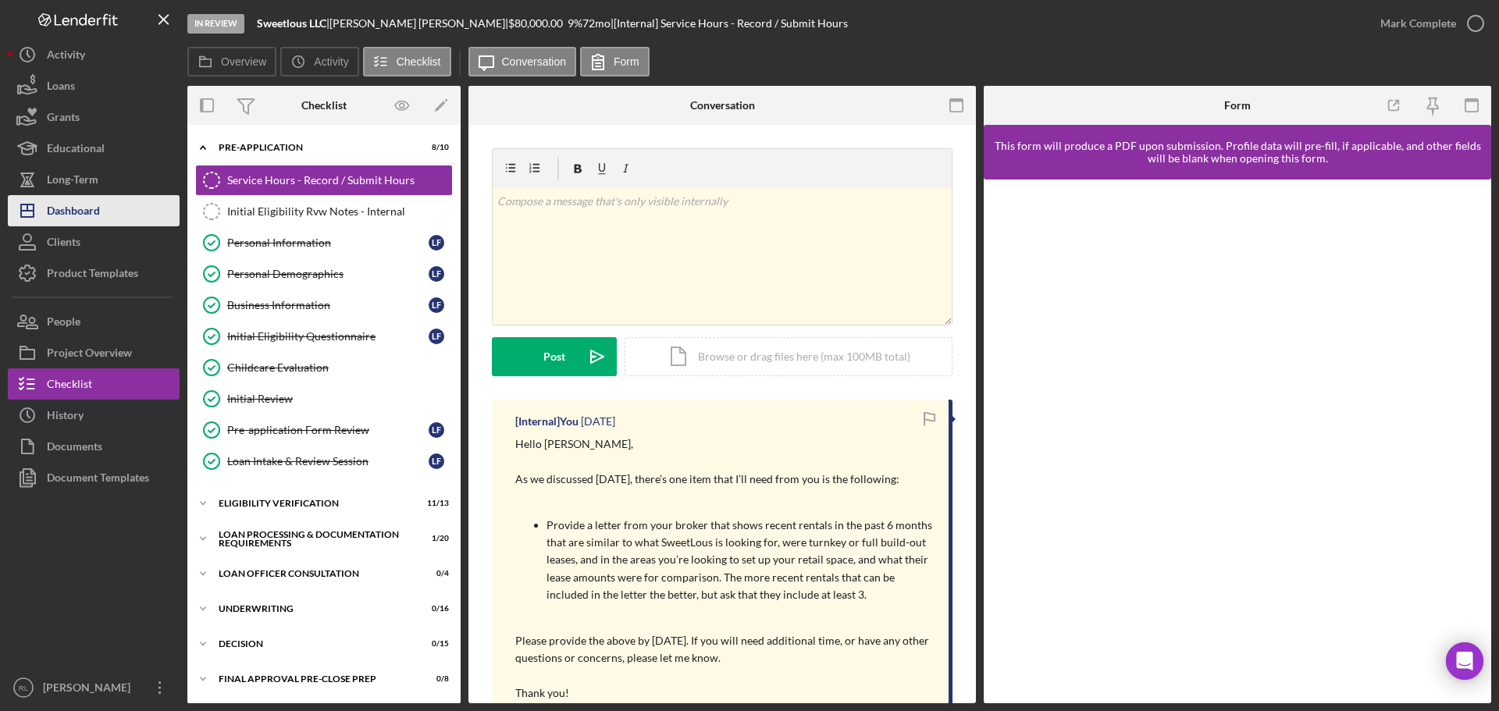
click at [95, 212] on div "Dashboard" at bounding box center [73, 212] width 53 height 35
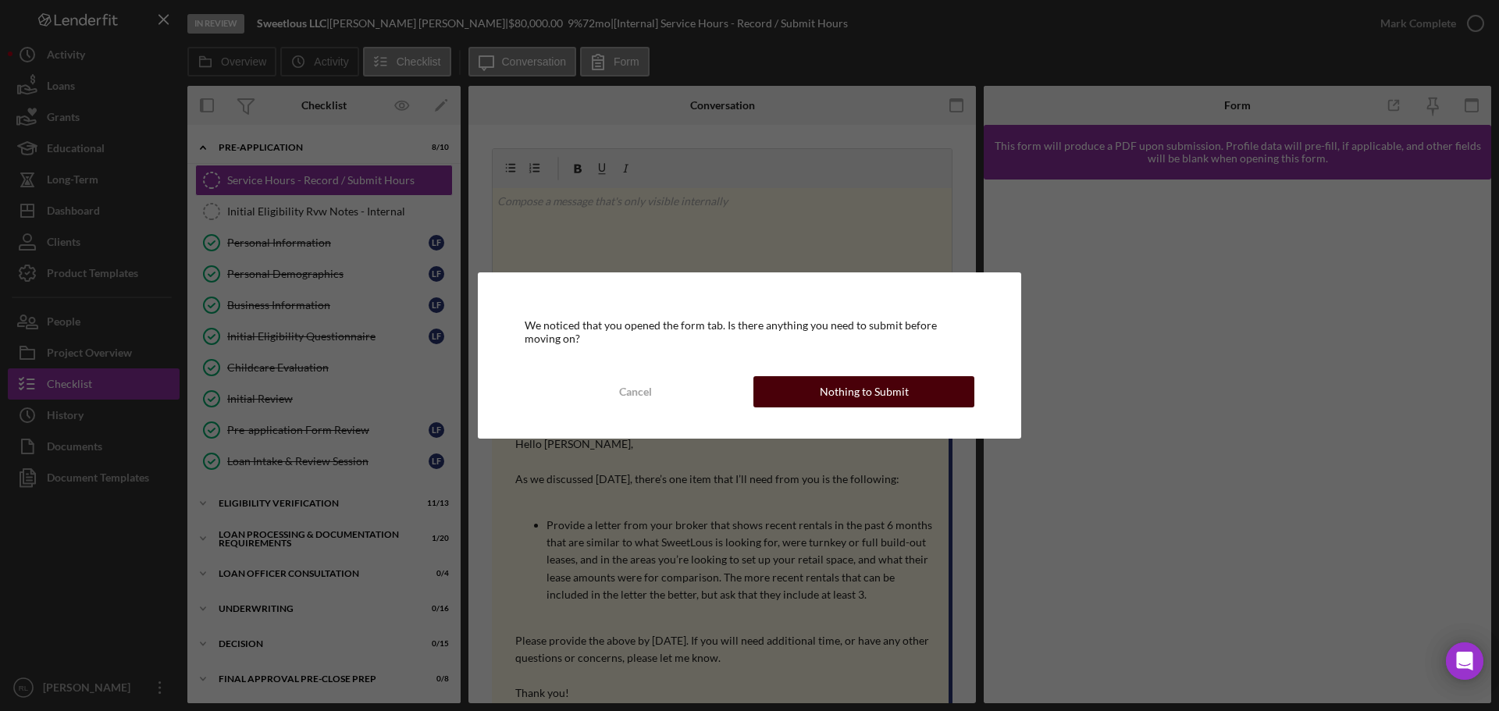
click at [841, 392] on div "Nothing to Submit" at bounding box center [864, 391] width 89 height 31
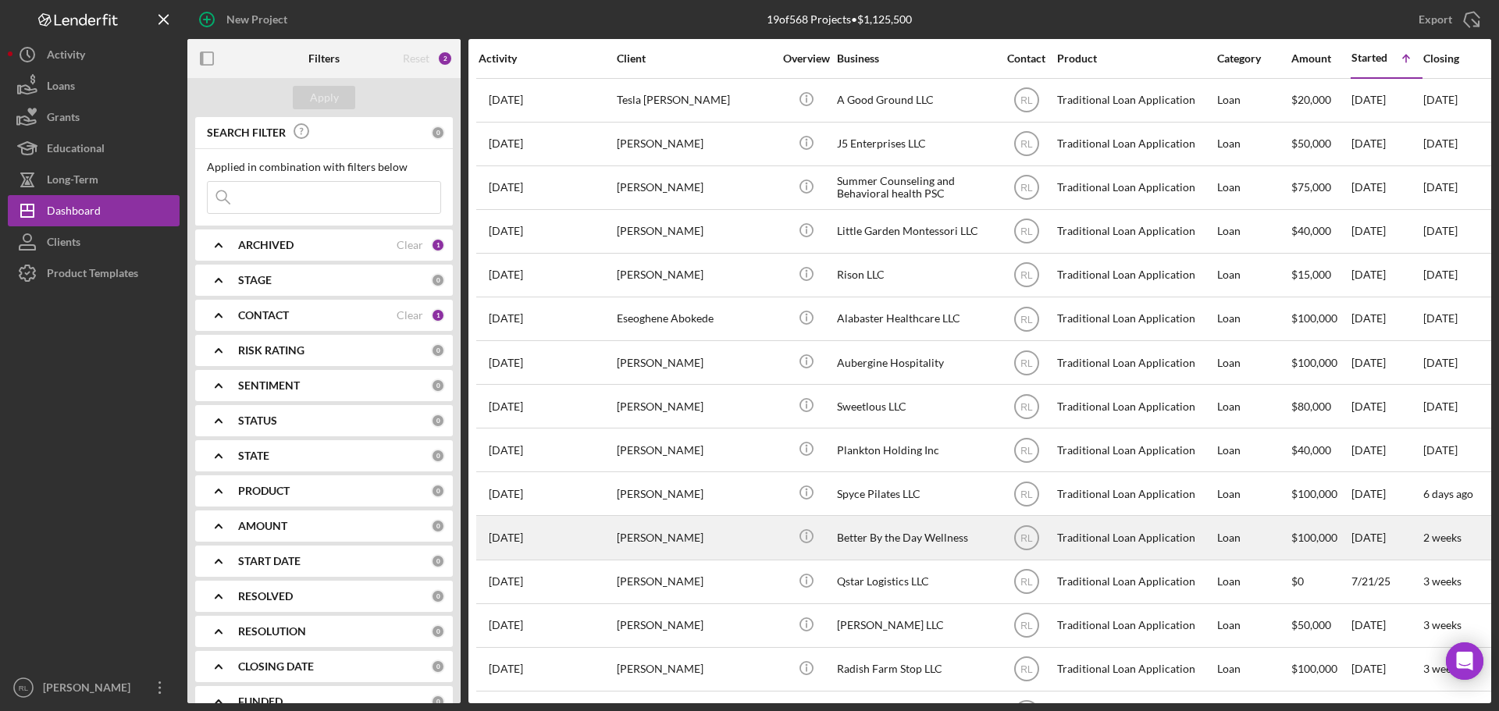
scroll to position [226, 0]
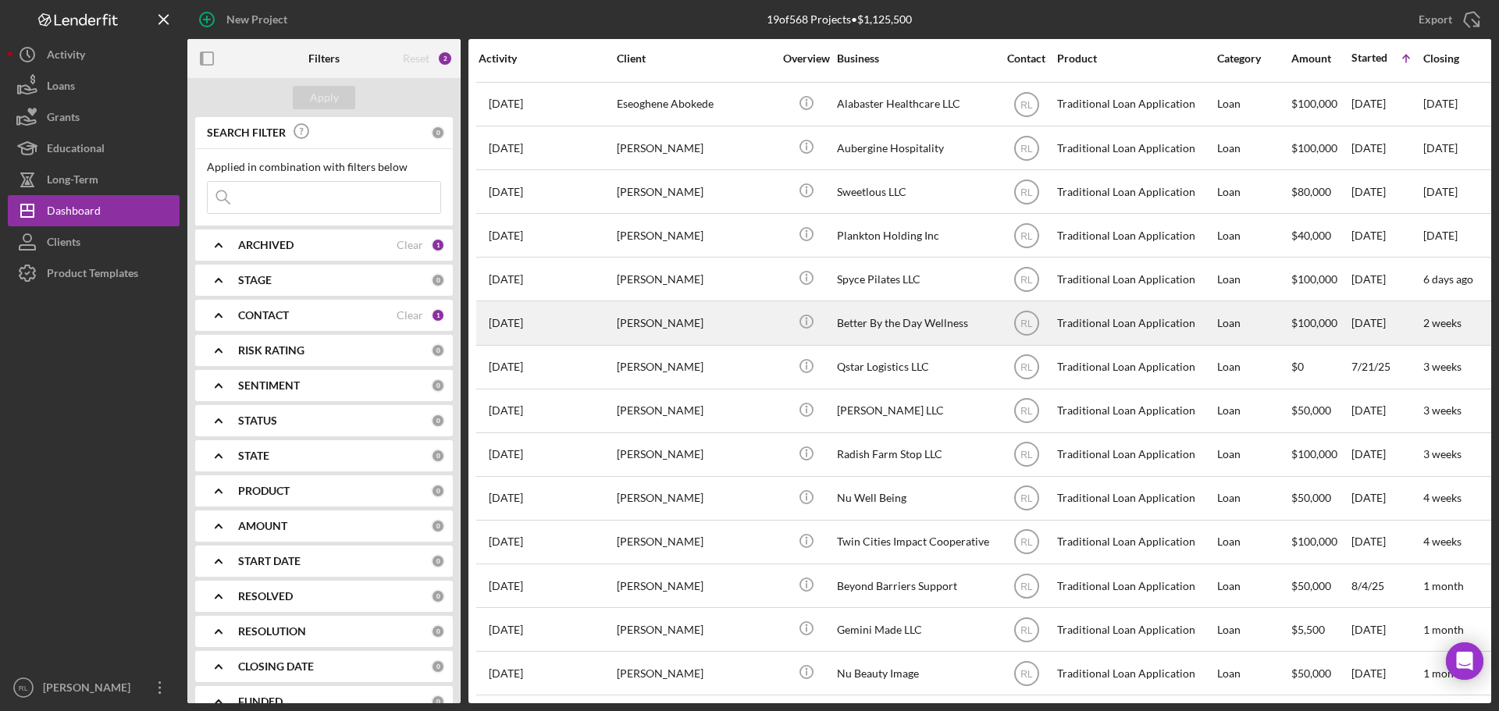
click at [753, 318] on div "[PERSON_NAME]" at bounding box center [695, 322] width 156 height 41
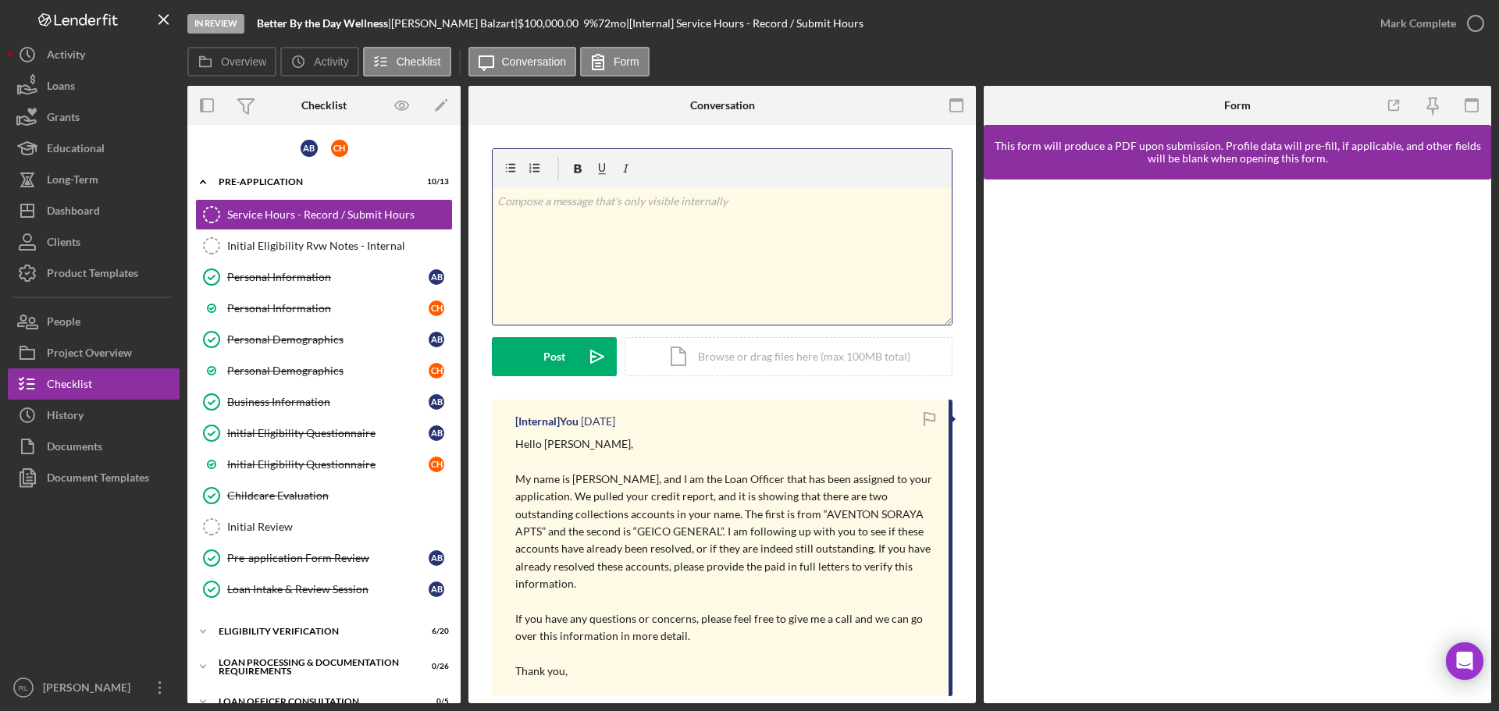
click at [673, 291] on div "v Color teal Color pink Remove color Add row above Add row below Add column bef…" at bounding box center [722, 256] width 459 height 137
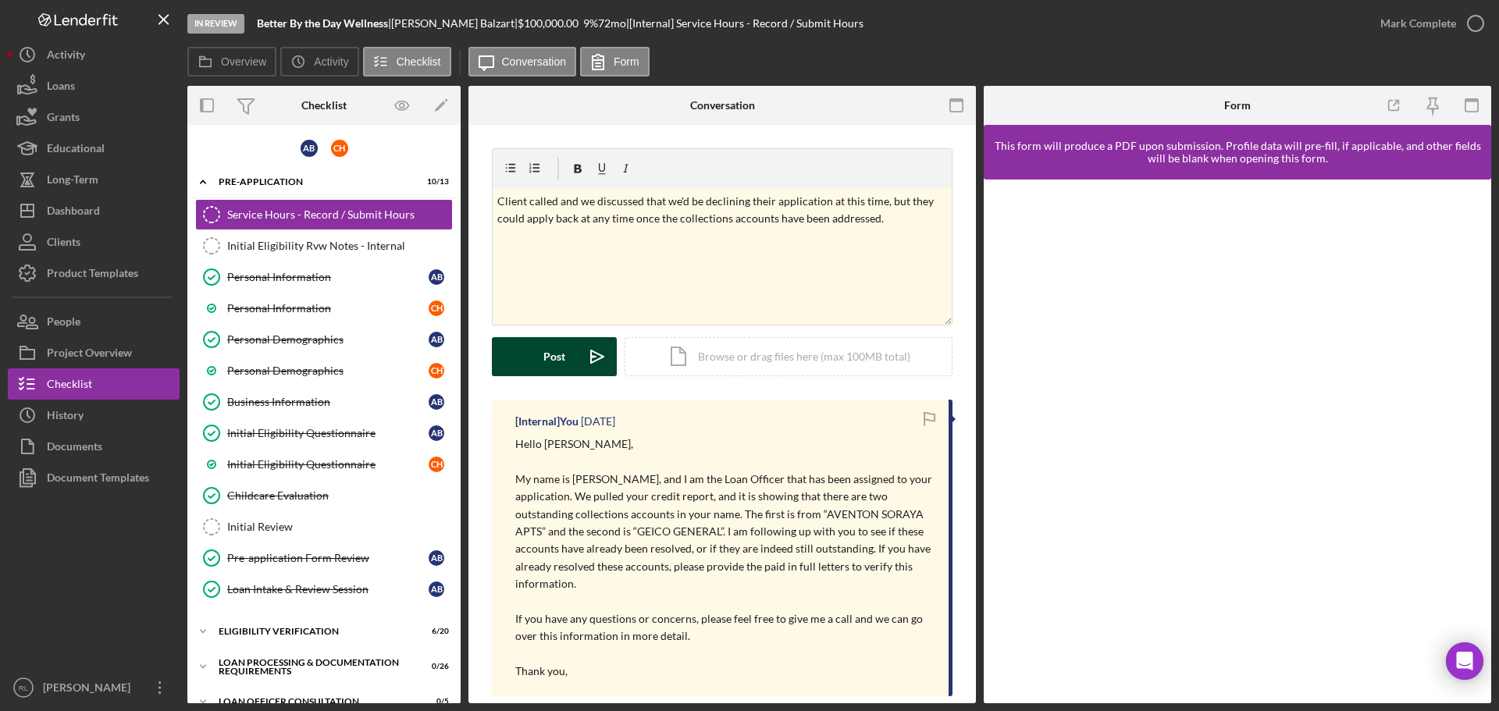
click at [559, 357] on div "Post" at bounding box center [554, 356] width 22 height 39
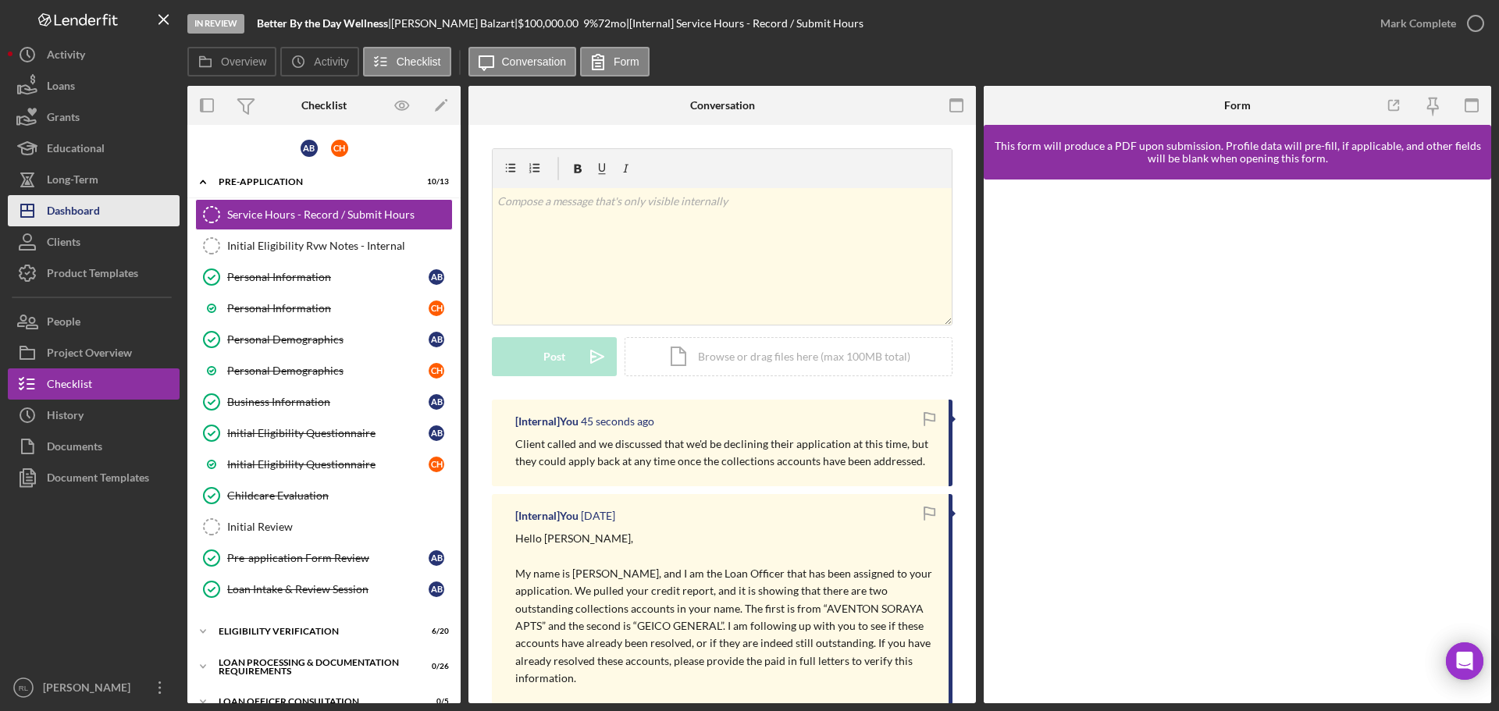
click at [85, 208] on div "Dashboard" at bounding box center [73, 212] width 53 height 35
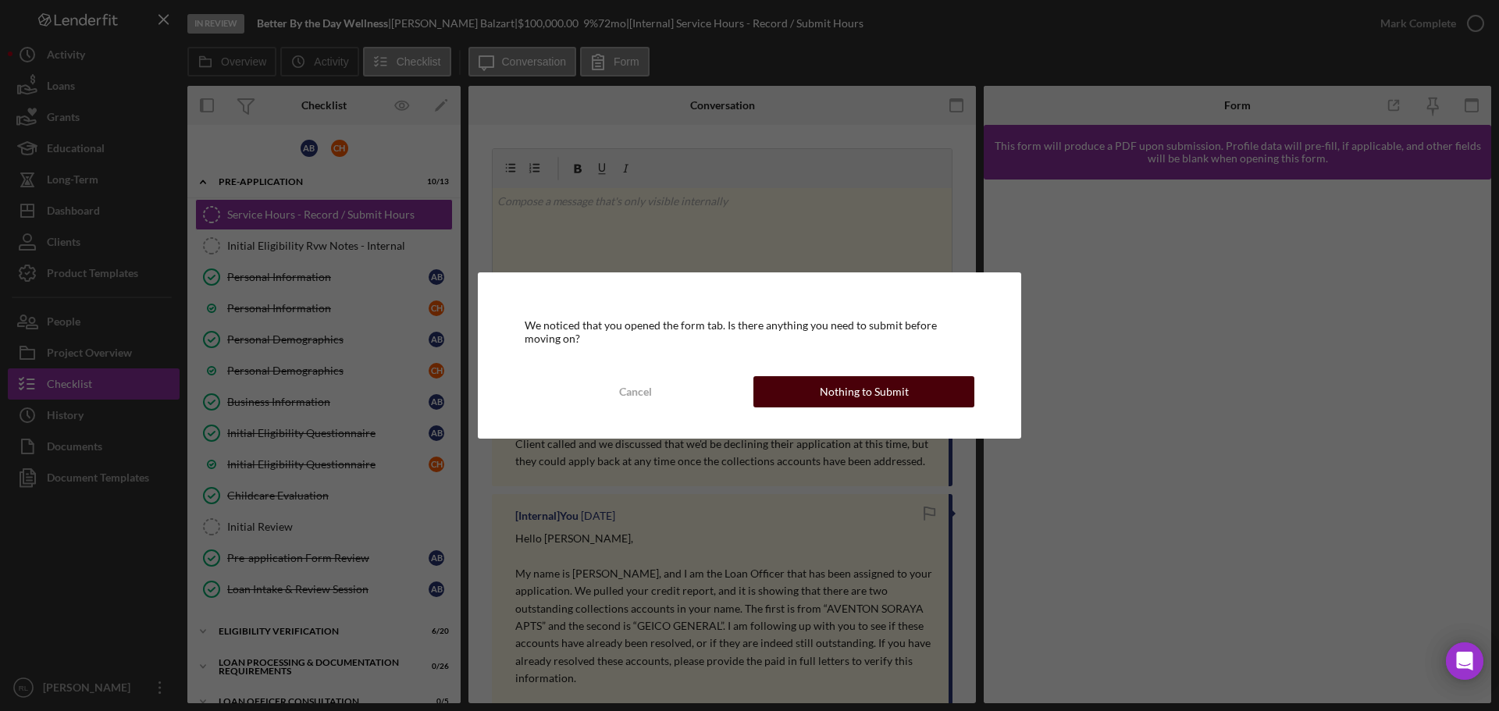
click at [861, 403] on div "Nothing to Submit" at bounding box center [864, 391] width 89 height 31
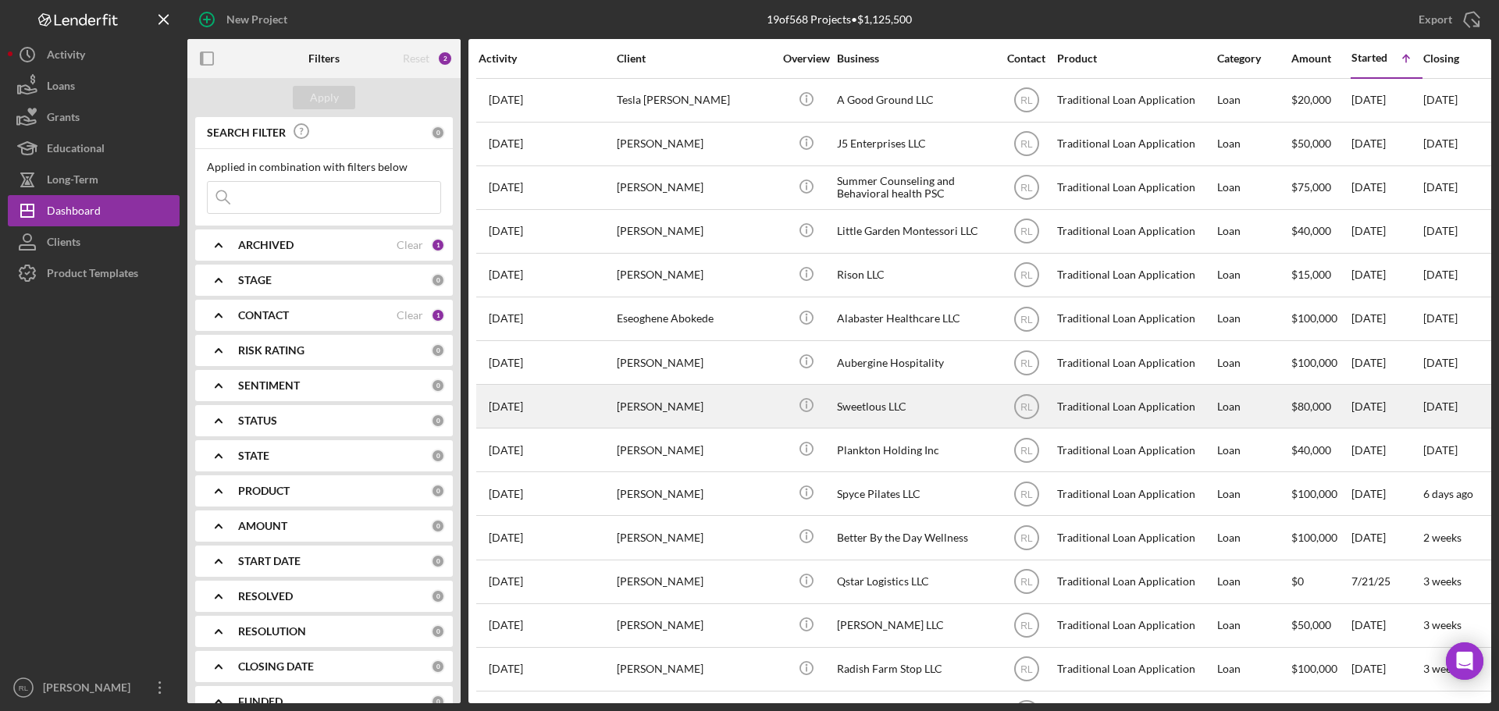
click at [732, 404] on div "[PERSON_NAME]" at bounding box center [695, 406] width 156 height 41
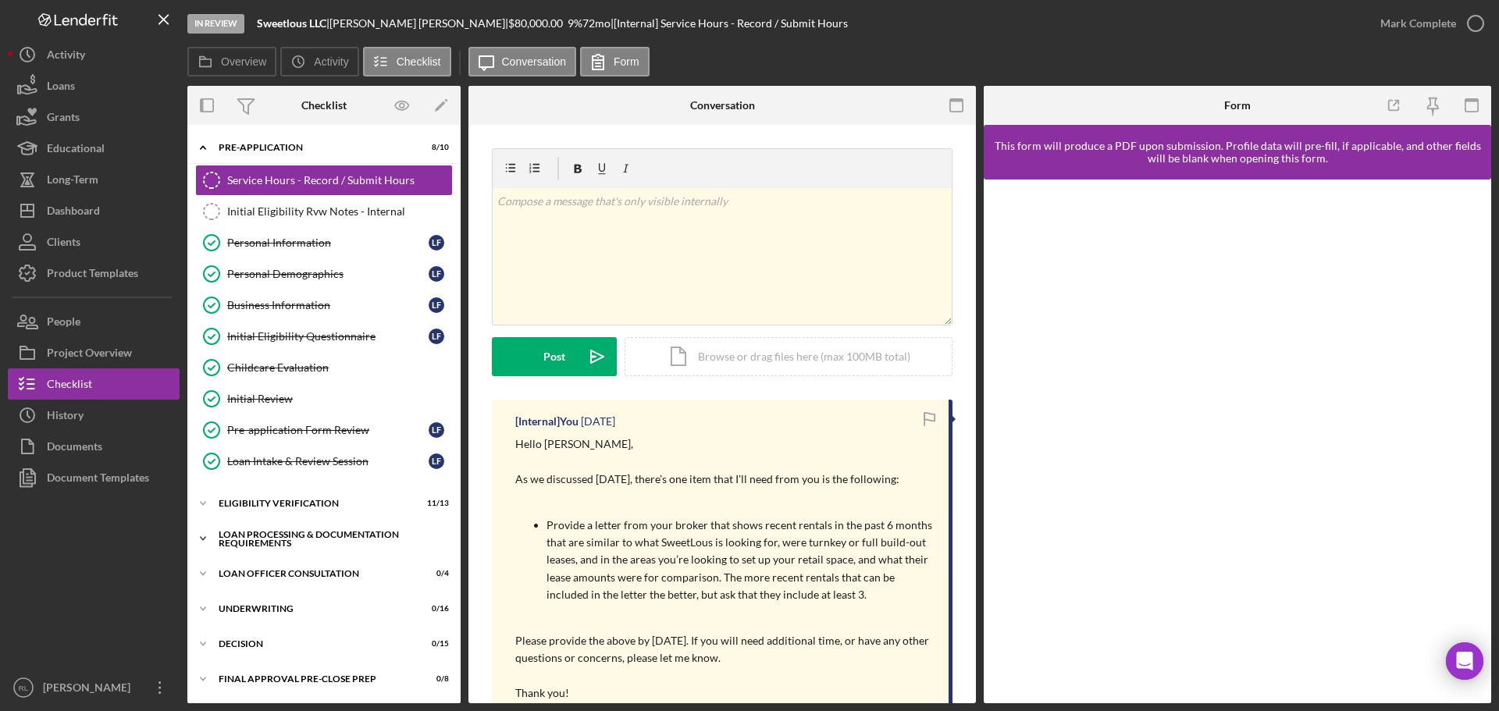
click at [267, 538] on div "Loan Processing & Documentation Requirements" at bounding box center [330, 539] width 222 height 18
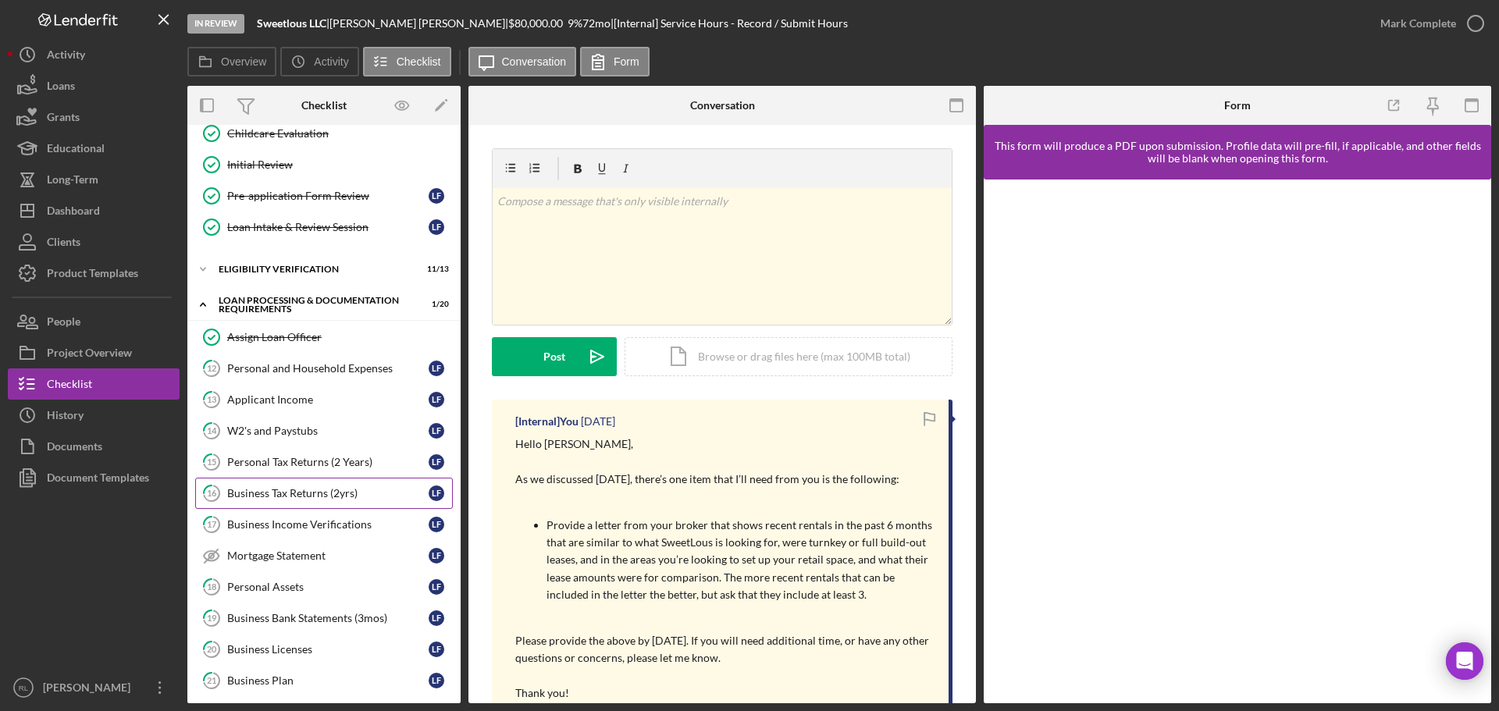
scroll to position [312, 0]
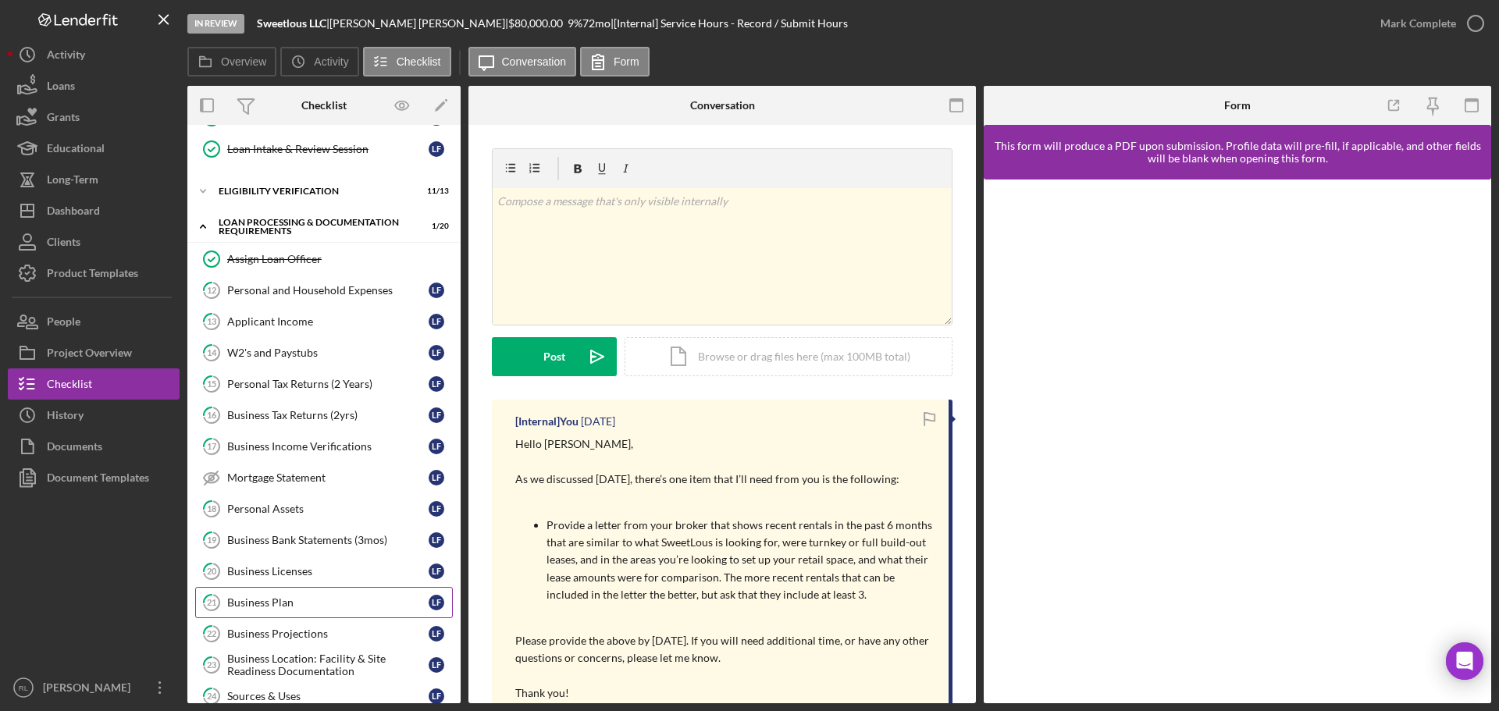
click at [260, 599] on div "Business Plan" at bounding box center [327, 602] width 201 height 12
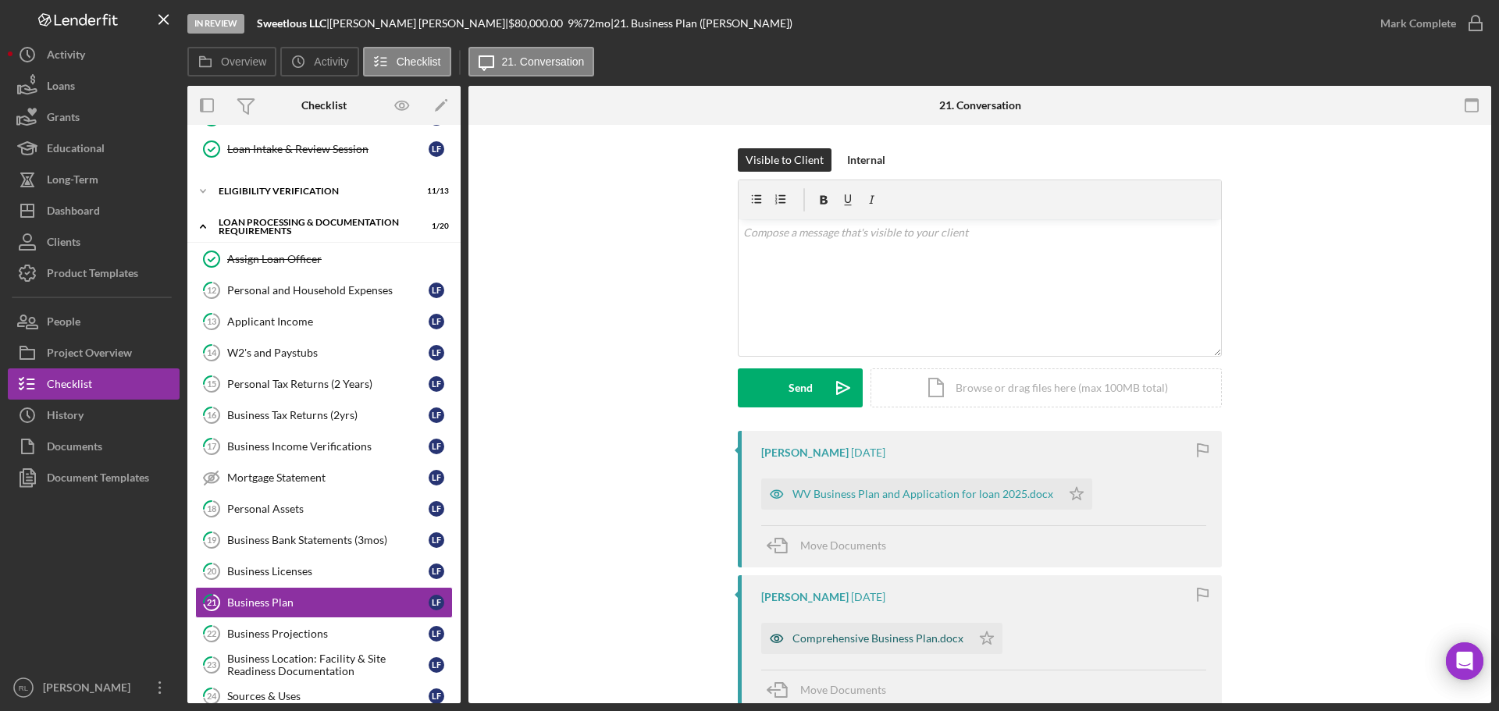
click at [882, 635] on div "Comprehensive Business Plan.docx" at bounding box center [877, 638] width 171 height 12
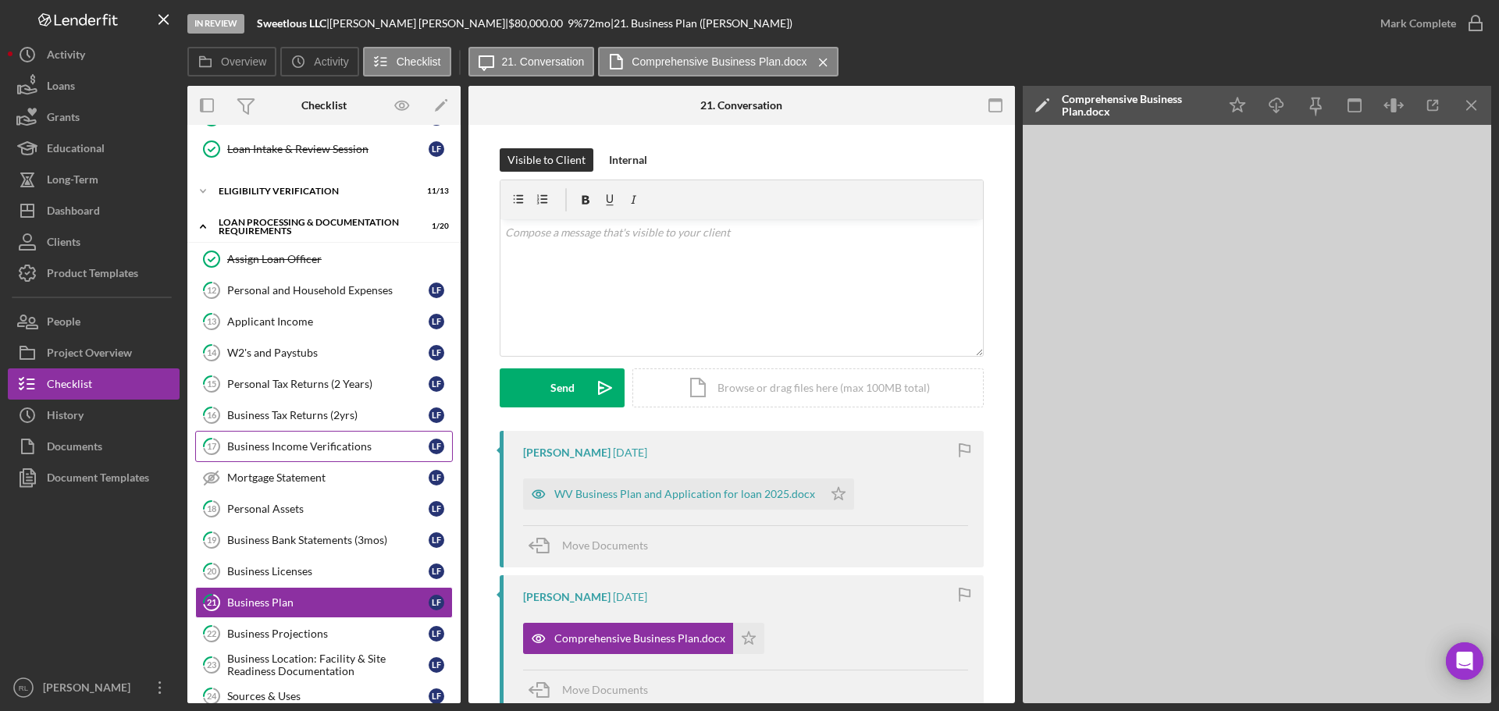
click at [325, 450] on div "Business Income Verifications" at bounding box center [327, 446] width 201 height 12
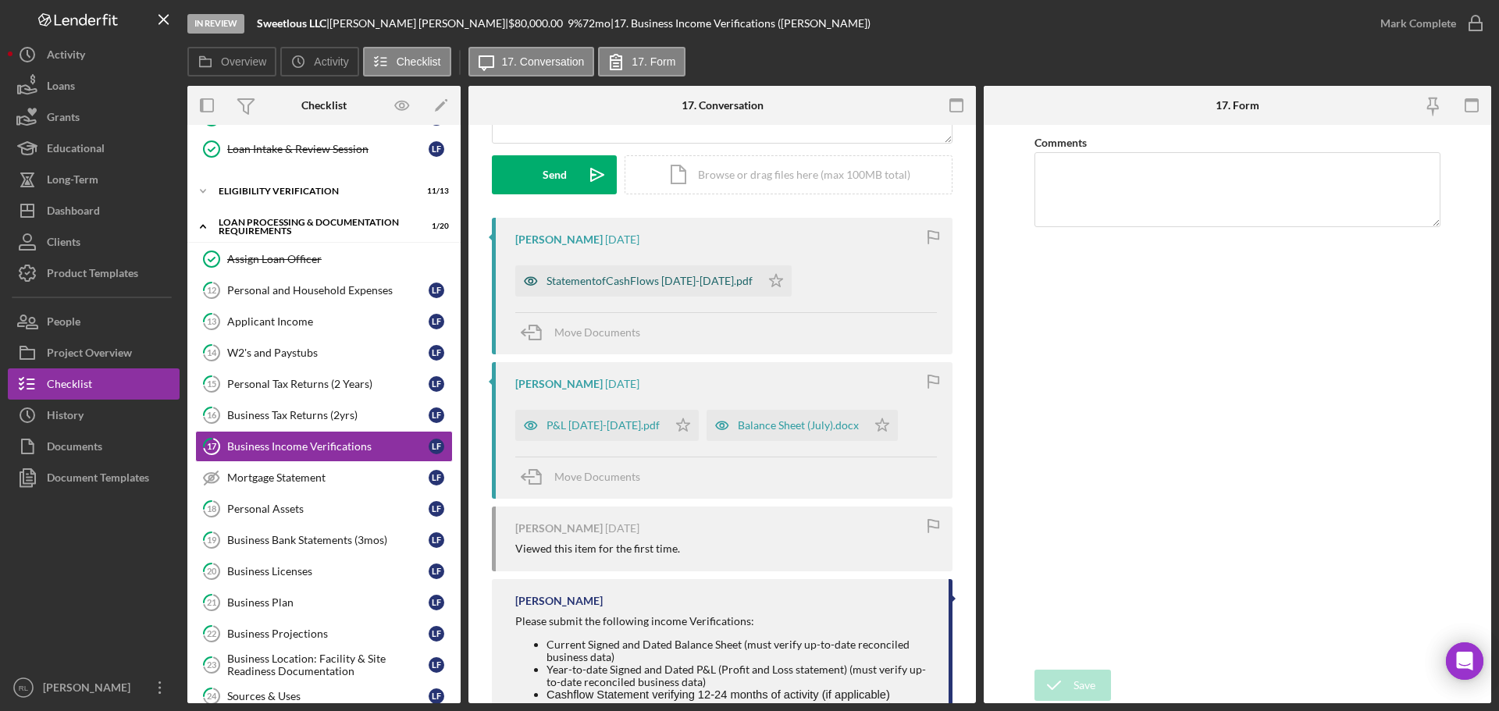
scroll to position [234, 0]
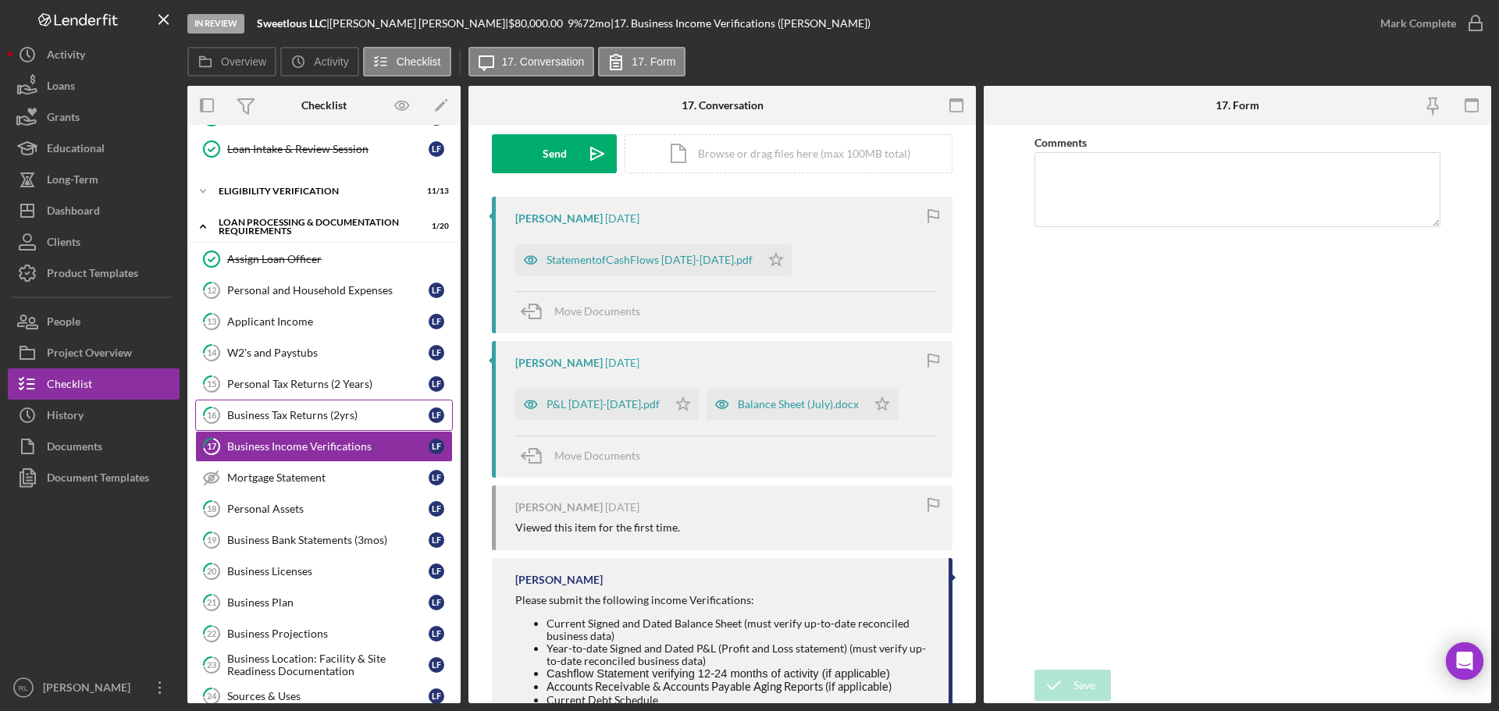
click at [277, 405] on link "16 Business Tax Returns (2yrs) L F" at bounding box center [324, 415] width 258 height 31
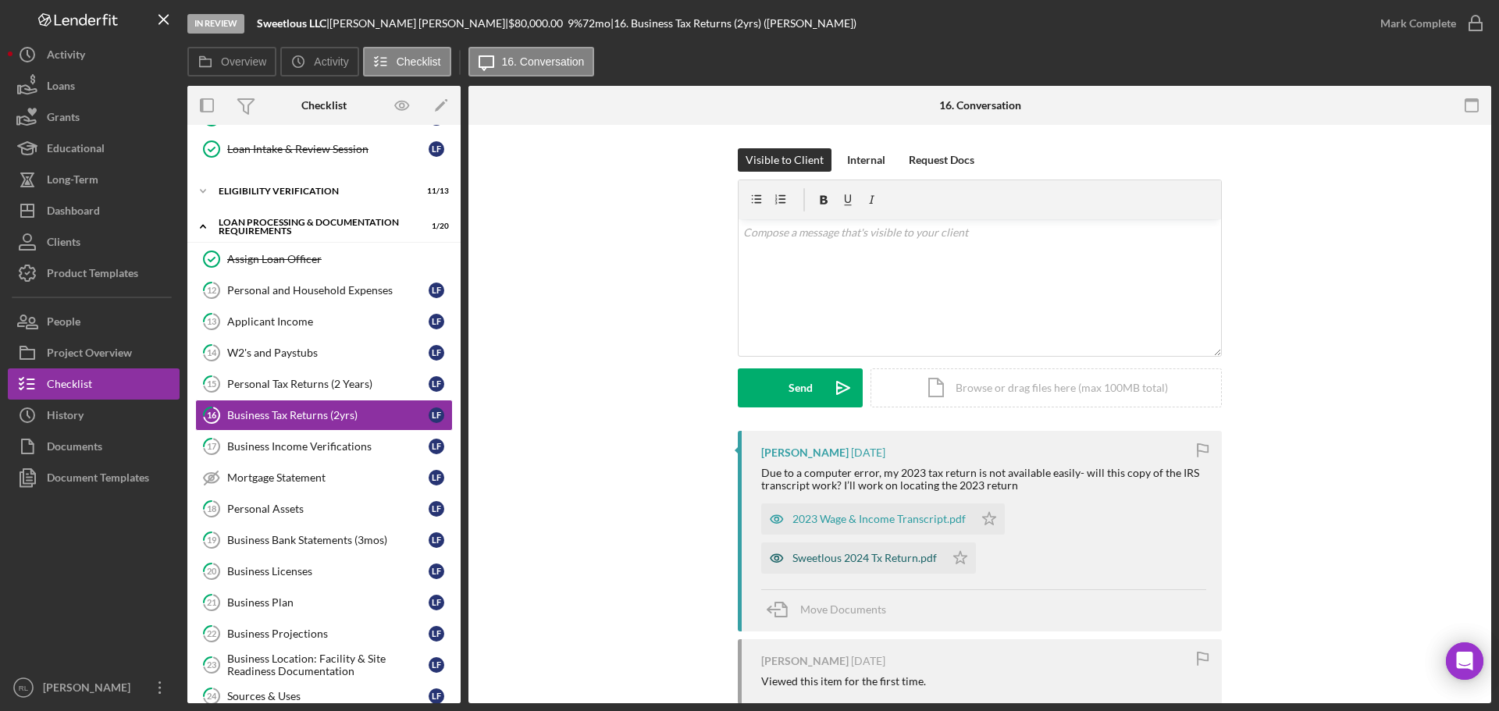
click at [813, 561] on div "Sweetlous 2024 Tx Return.pdf" at bounding box center [864, 558] width 144 height 12
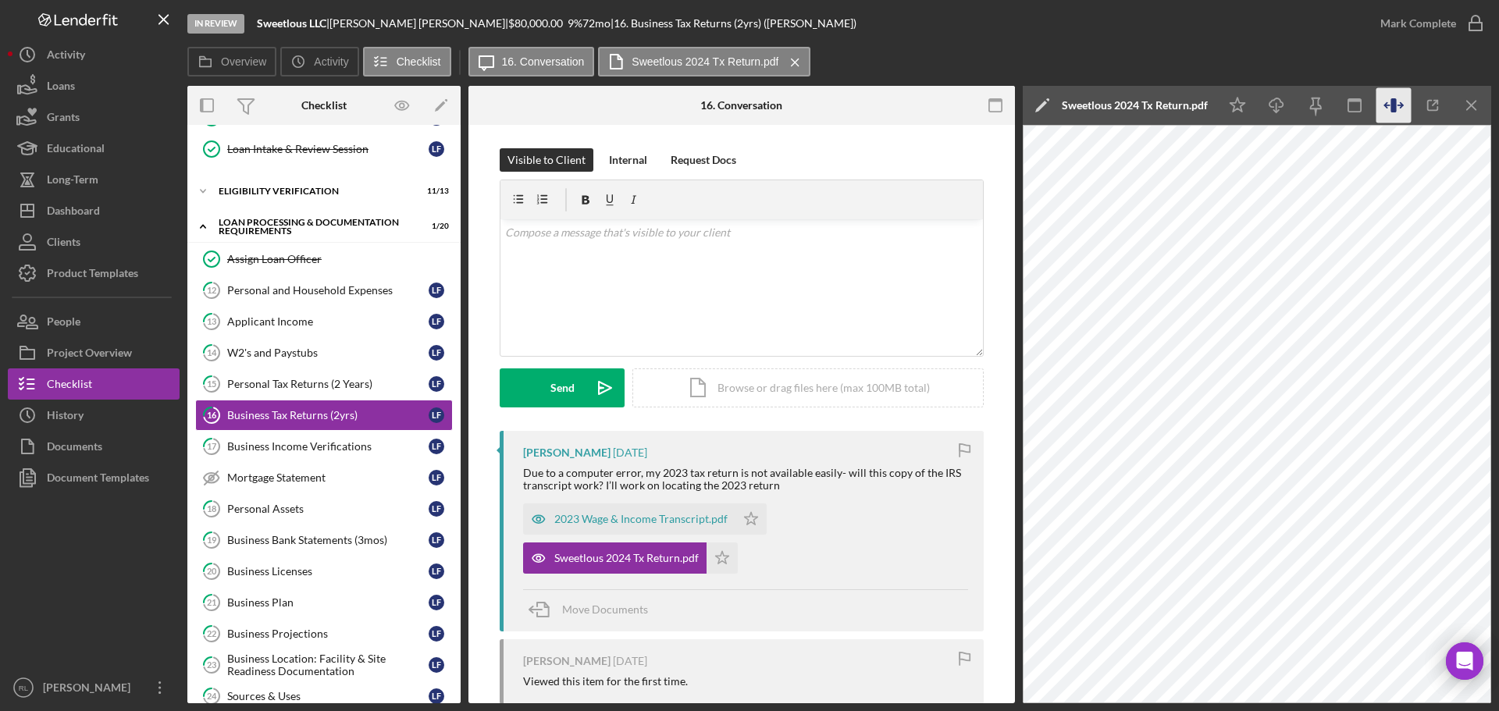
click at [1390, 97] on icon "button" at bounding box center [1393, 105] width 35 height 35
